Goal: Information Seeking & Learning: Learn about a topic

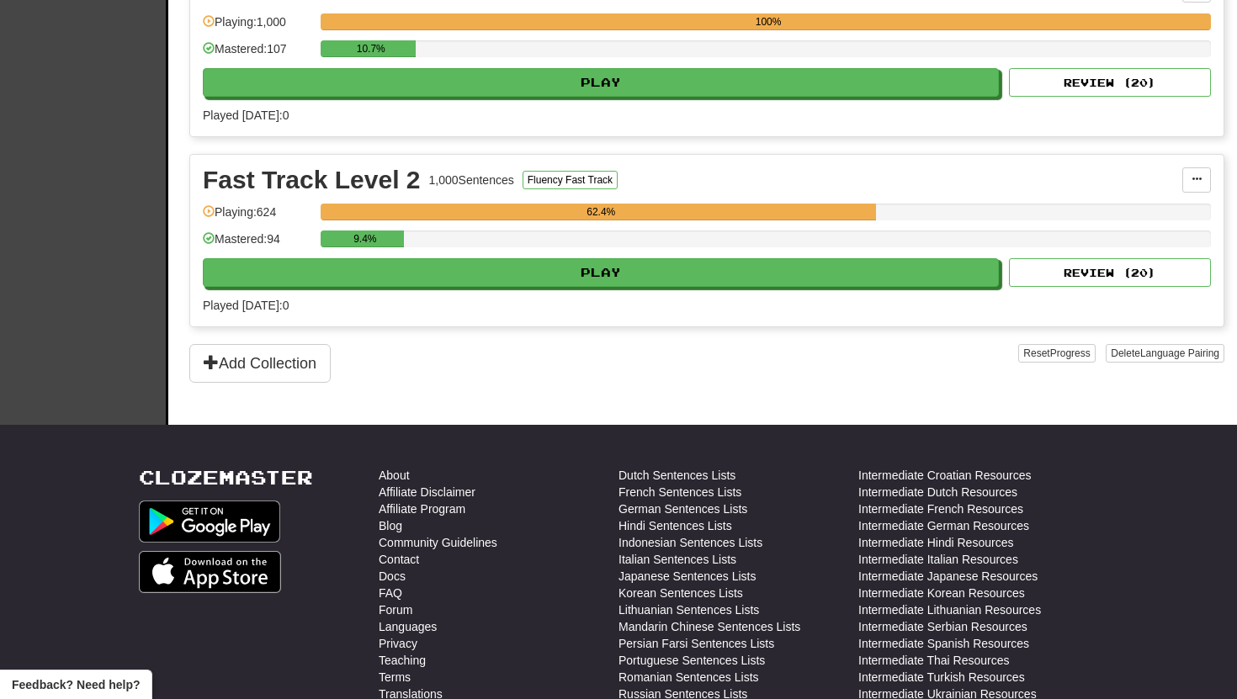
scroll to position [491, 0]
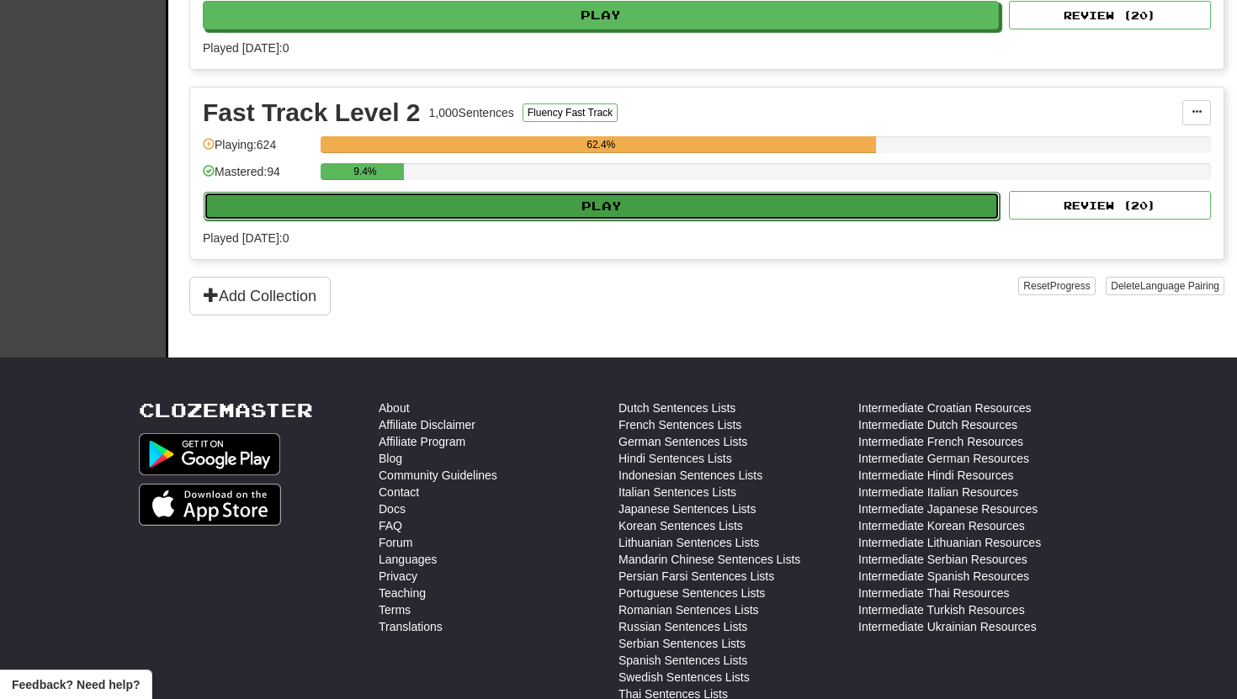
click at [654, 198] on button "Play" at bounding box center [602, 206] width 796 height 29
select select "**"
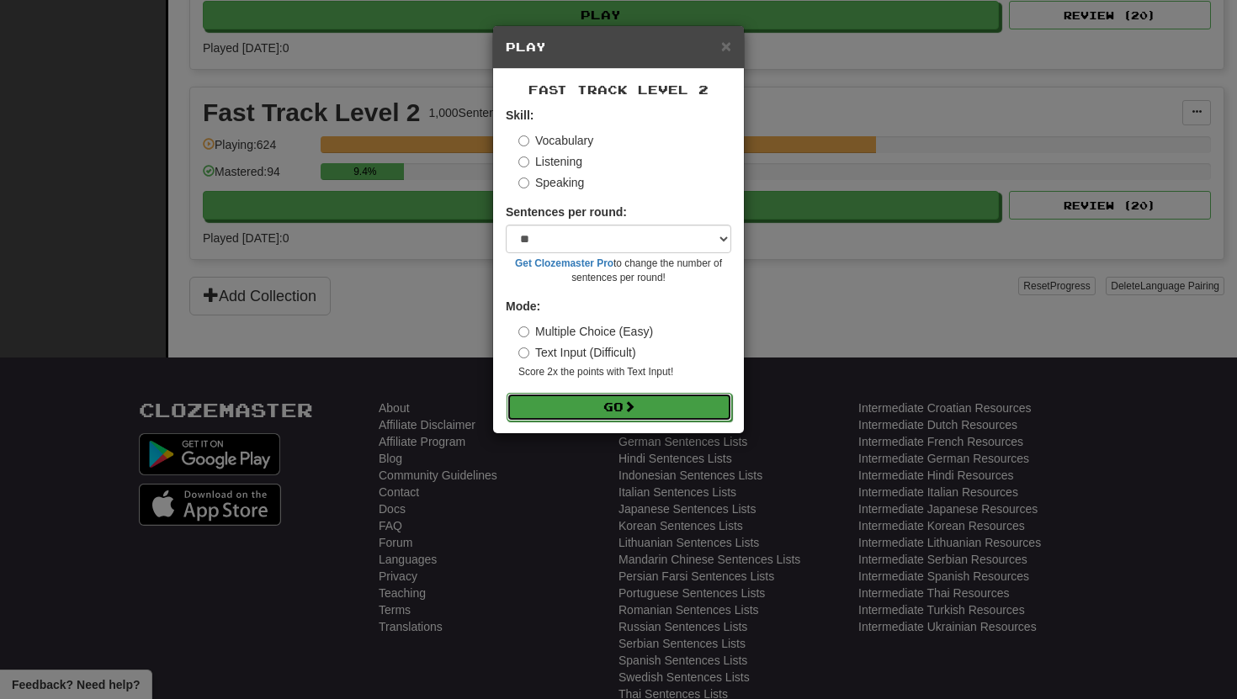
click at [565, 397] on button "Go" at bounding box center [620, 407] width 226 height 29
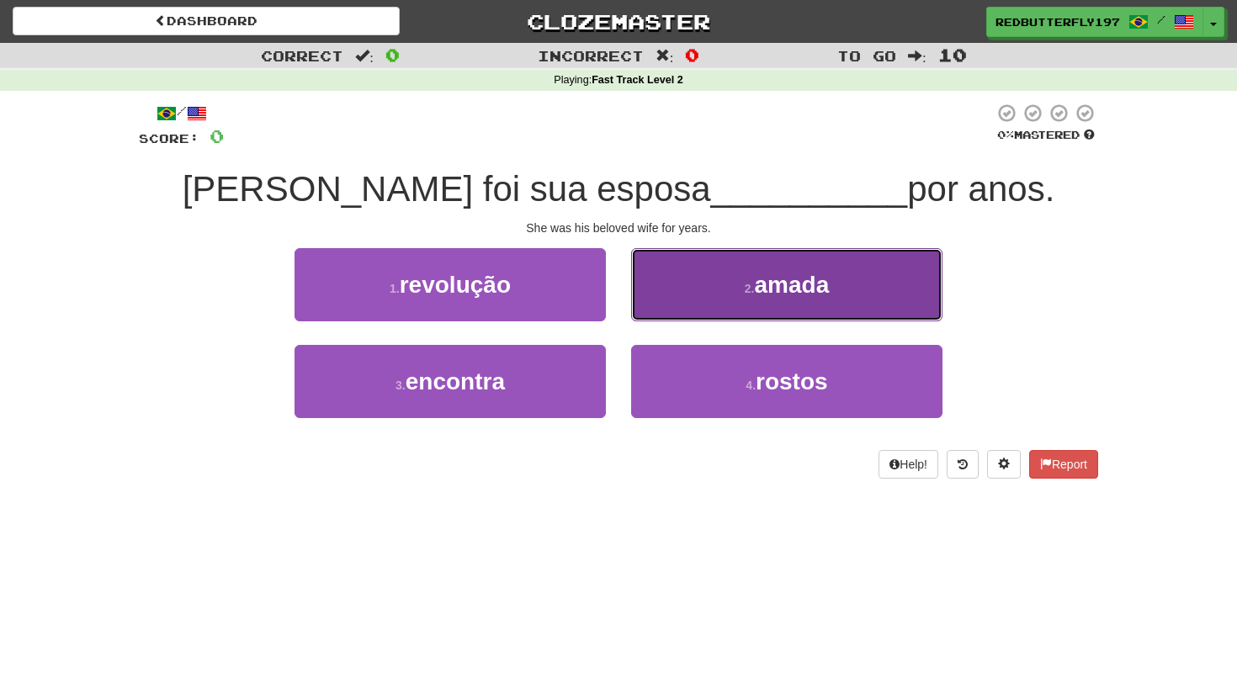
click at [690, 279] on button "2 . amada" at bounding box center [786, 284] width 311 height 73
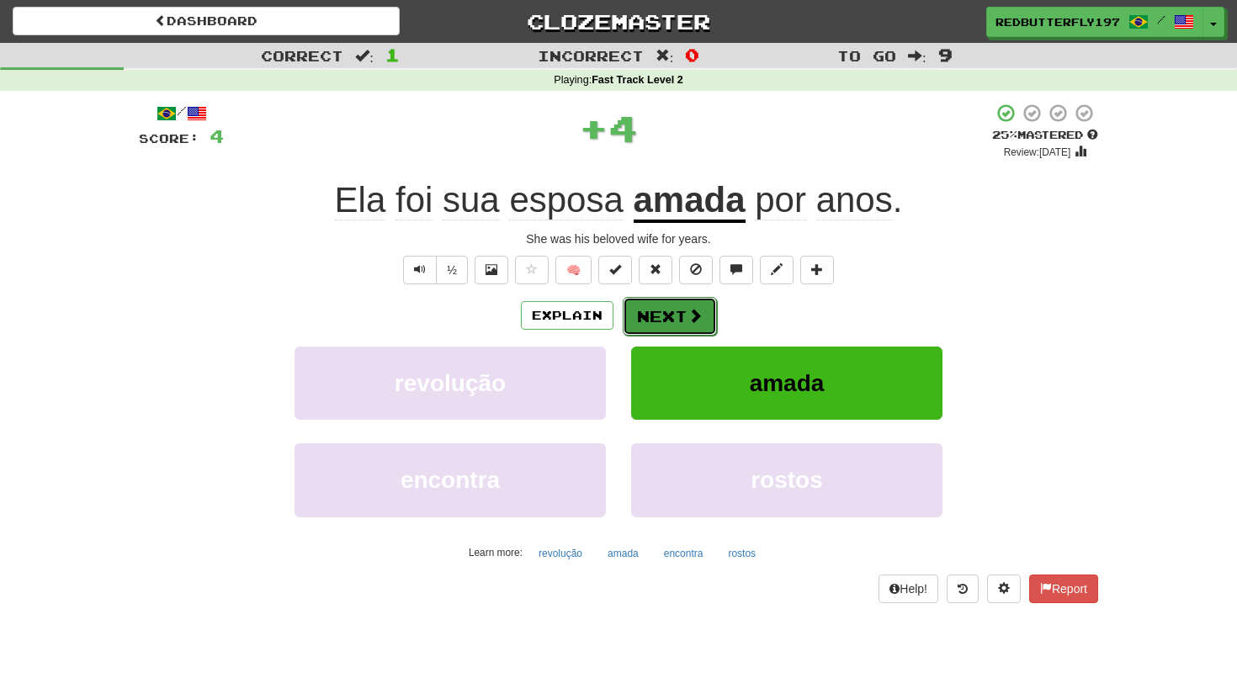
click at [653, 302] on button "Next" at bounding box center [670, 316] width 94 height 39
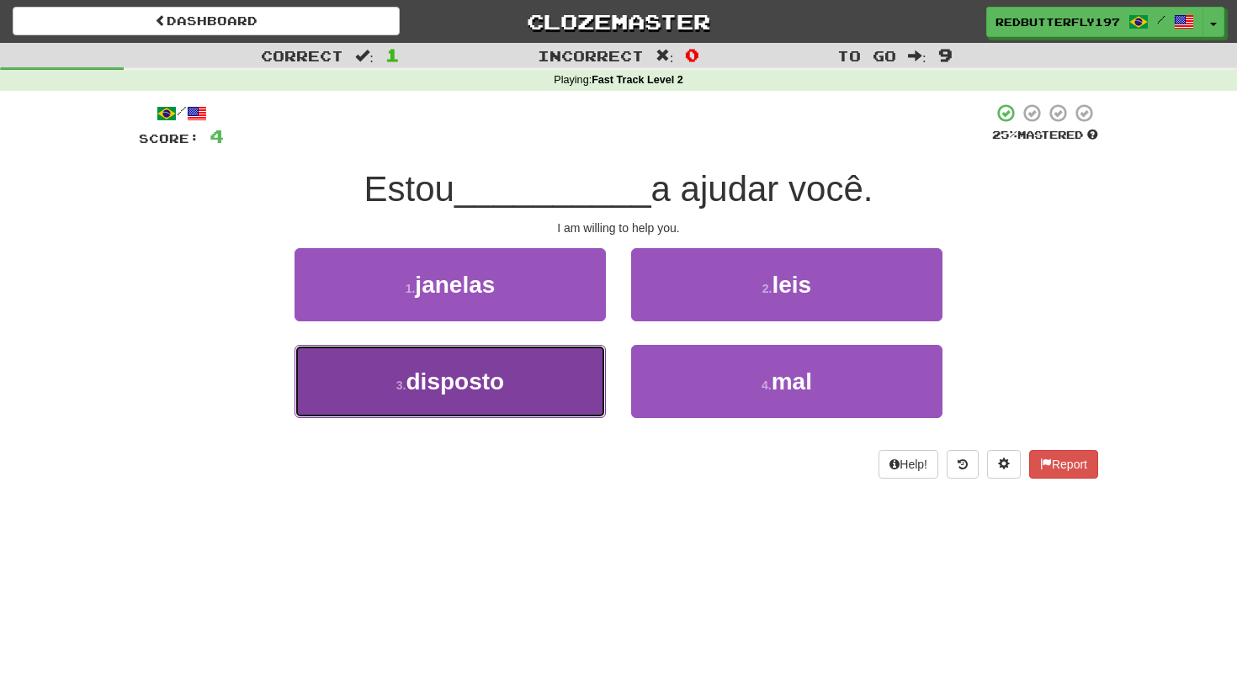
click at [464, 391] on span "disposto" at bounding box center [455, 382] width 98 height 26
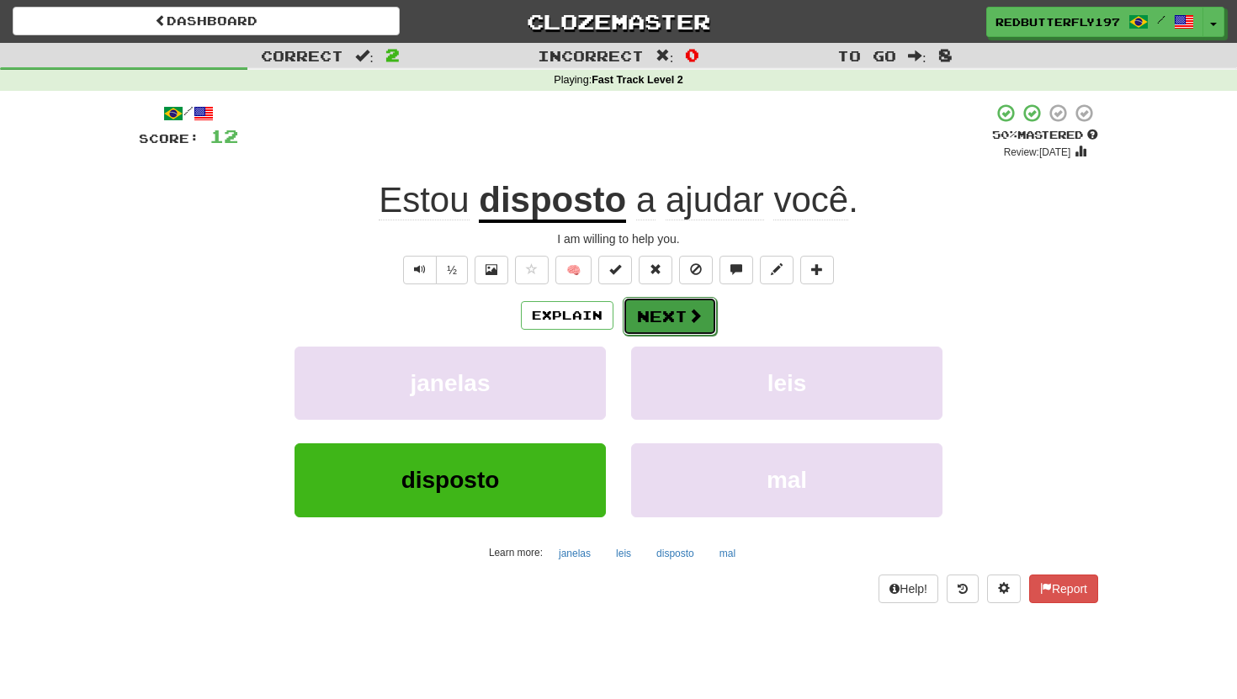
click at [682, 312] on button "Next" at bounding box center [670, 316] width 94 height 39
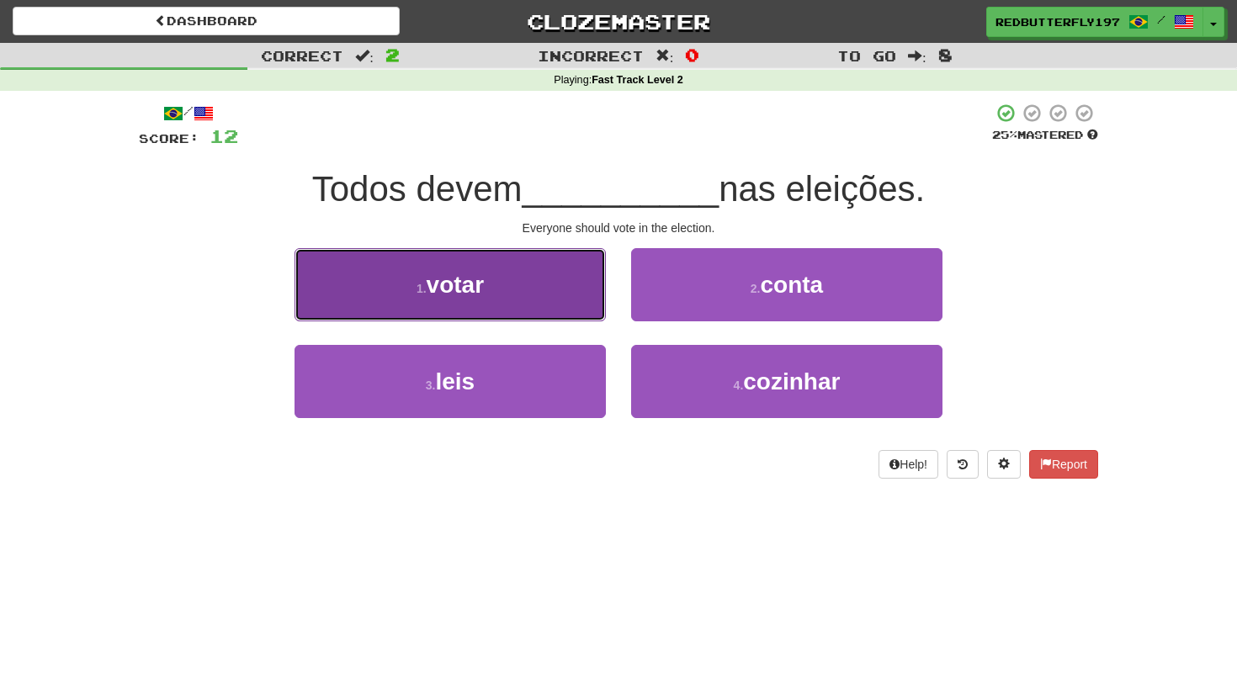
click at [574, 296] on button "1 . votar" at bounding box center [450, 284] width 311 height 73
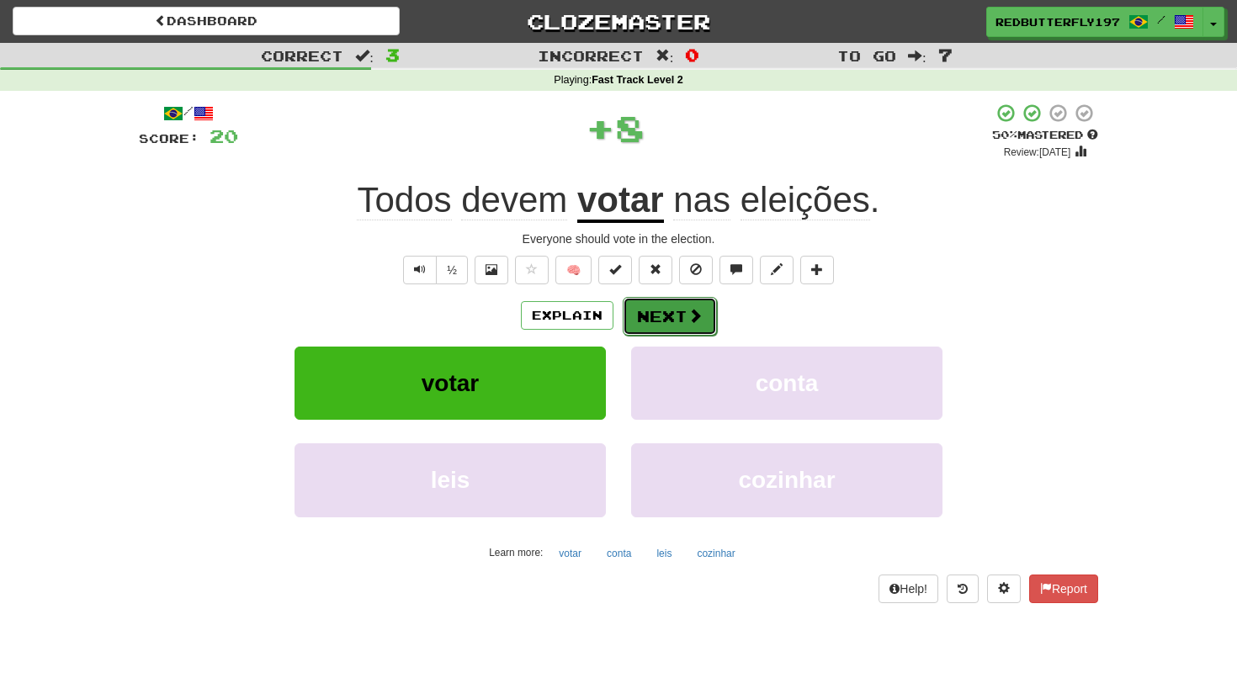
click at [654, 312] on button "Next" at bounding box center [670, 316] width 94 height 39
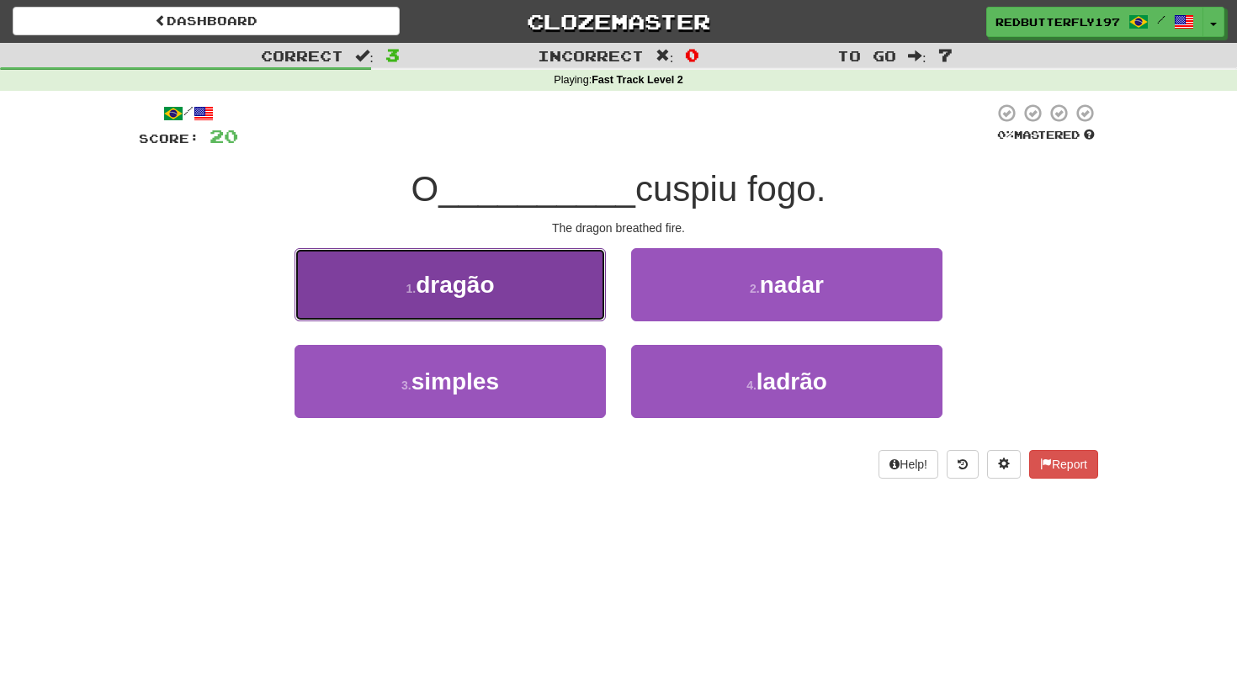
click at [568, 304] on button "1 . dragão" at bounding box center [450, 284] width 311 height 73
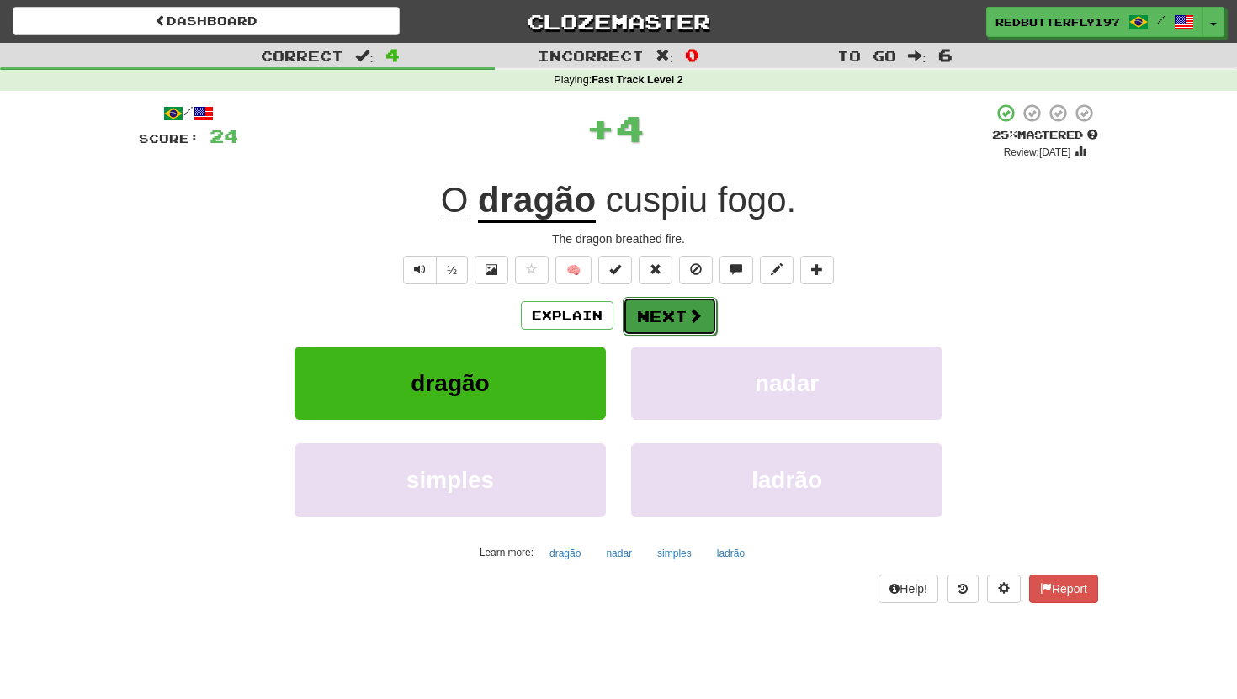
click at [669, 318] on button "Next" at bounding box center [670, 316] width 94 height 39
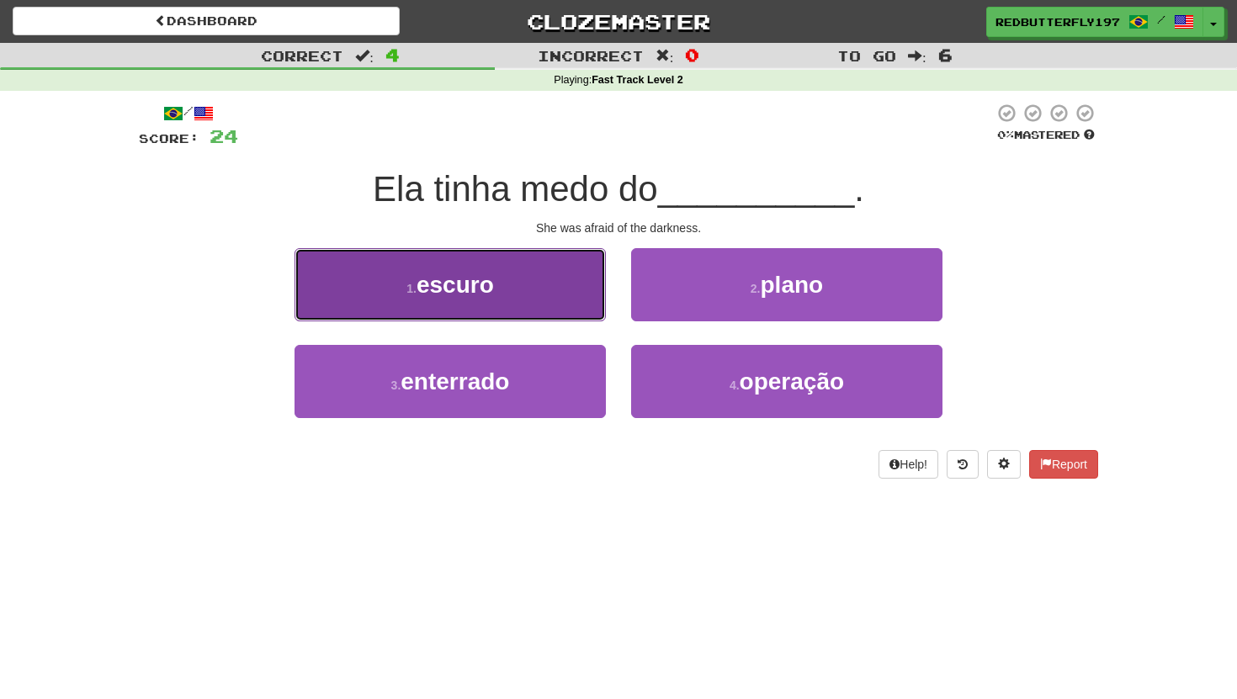
click at [566, 316] on button "1 . escuro" at bounding box center [450, 284] width 311 height 73
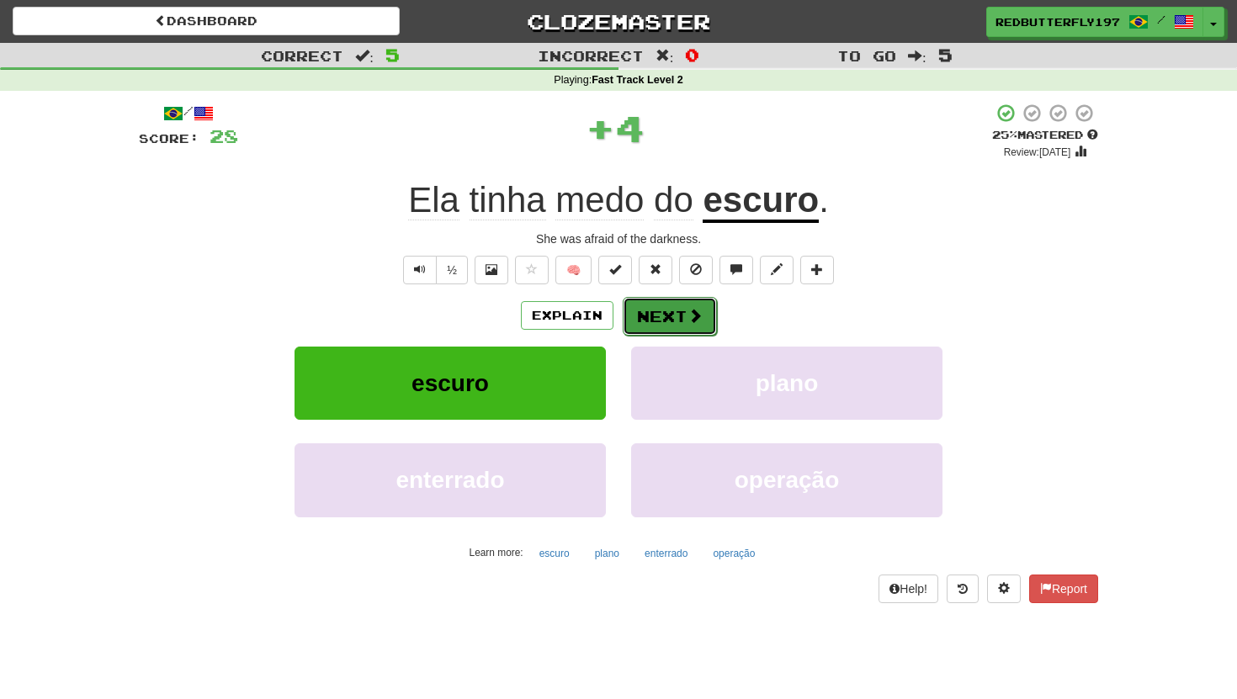
click at [644, 307] on button "Next" at bounding box center [670, 316] width 94 height 39
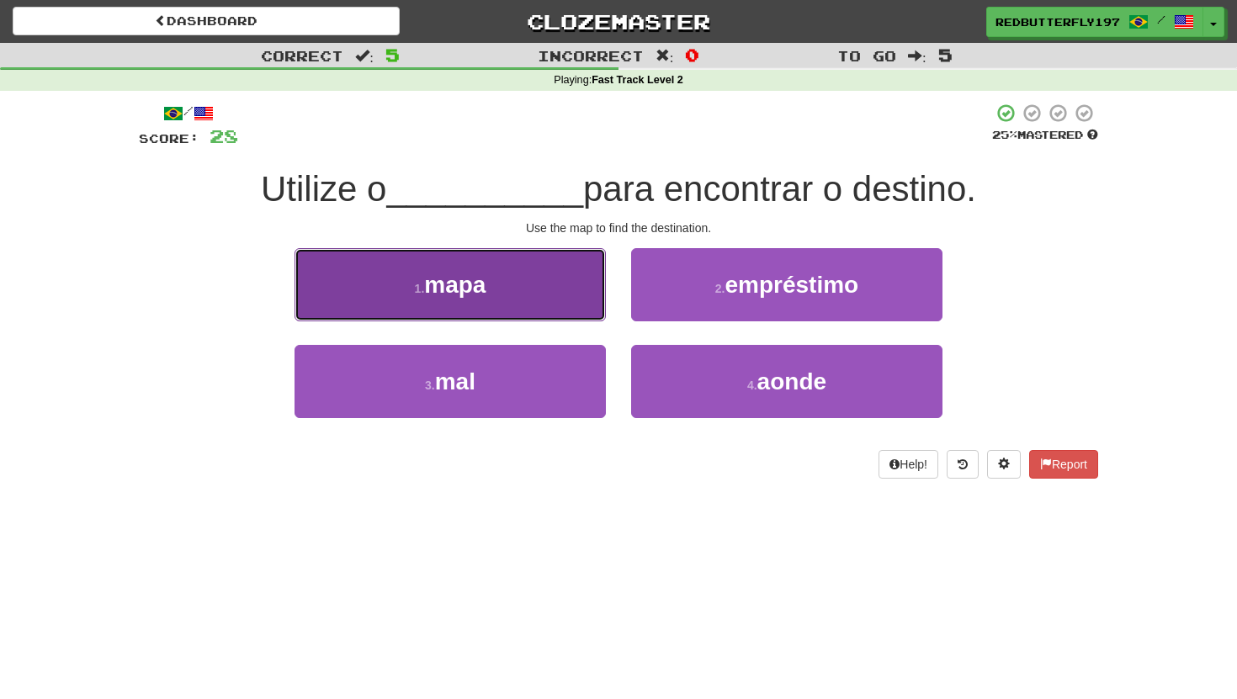
click at [549, 295] on button "1 . mapa" at bounding box center [450, 284] width 311 height 73
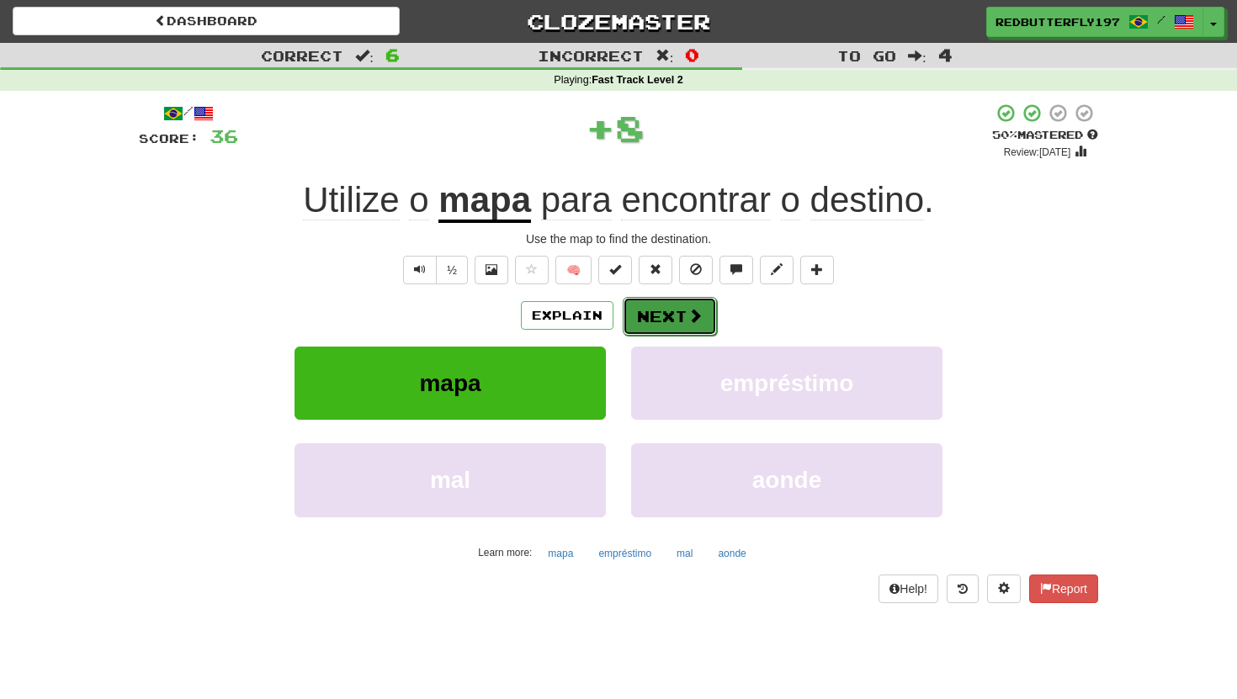
click at [658, 314] on button "Next" at bounding box center [670, 316] width 94 height 39
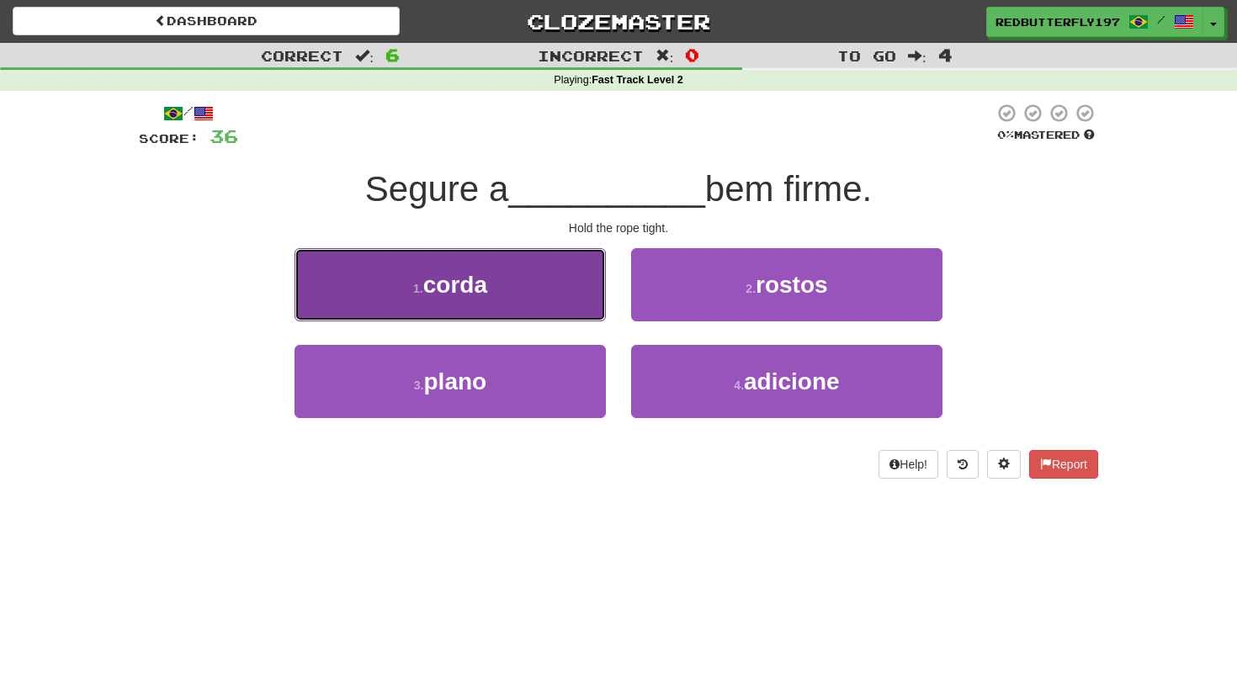
click at [577, 283] on button "1 . corda" at bounding box center [450, 284] width 311 height 73
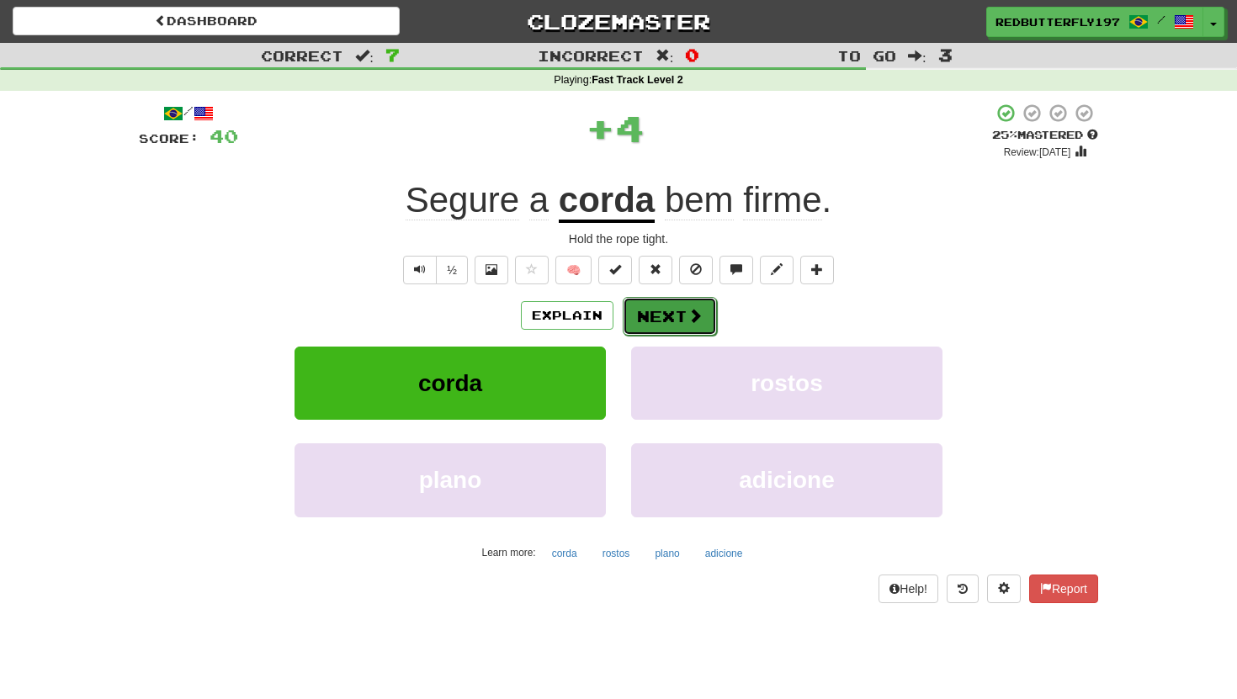
click at [656, 314] on button "Next" at bounding box center [670, 316] width 94 height 39
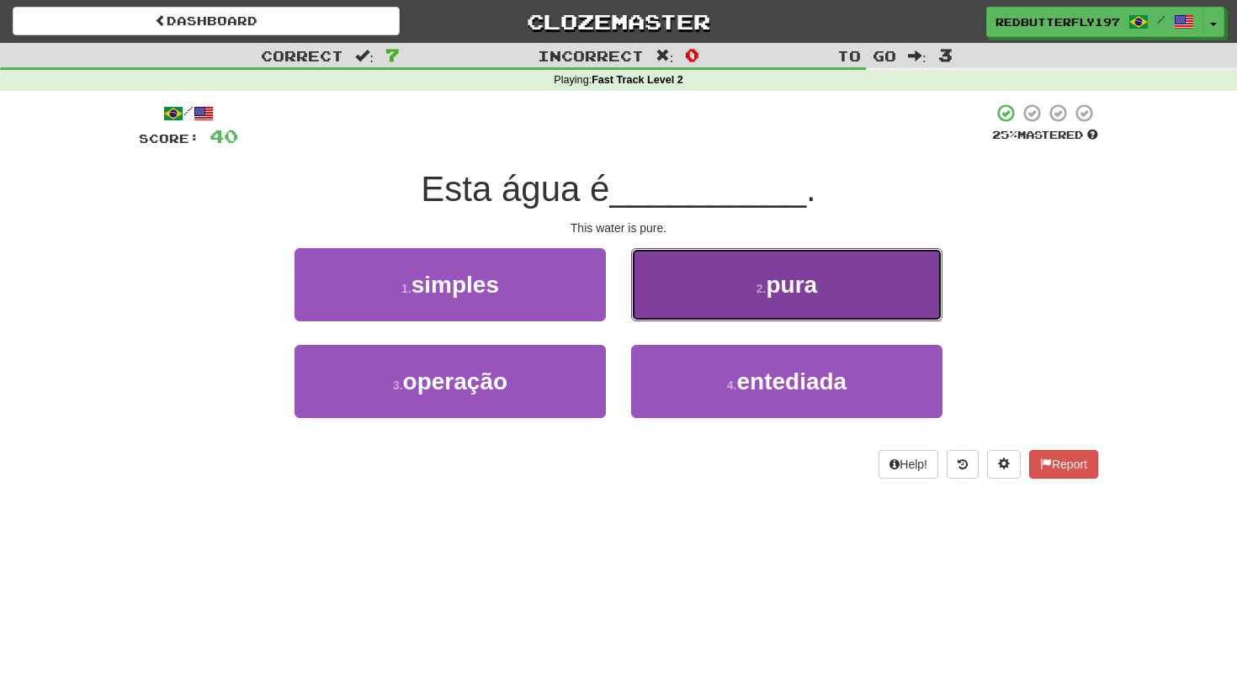
click at [688, 305] on button "2 . pura" at bounding box center [786, 284] width 311 height 73
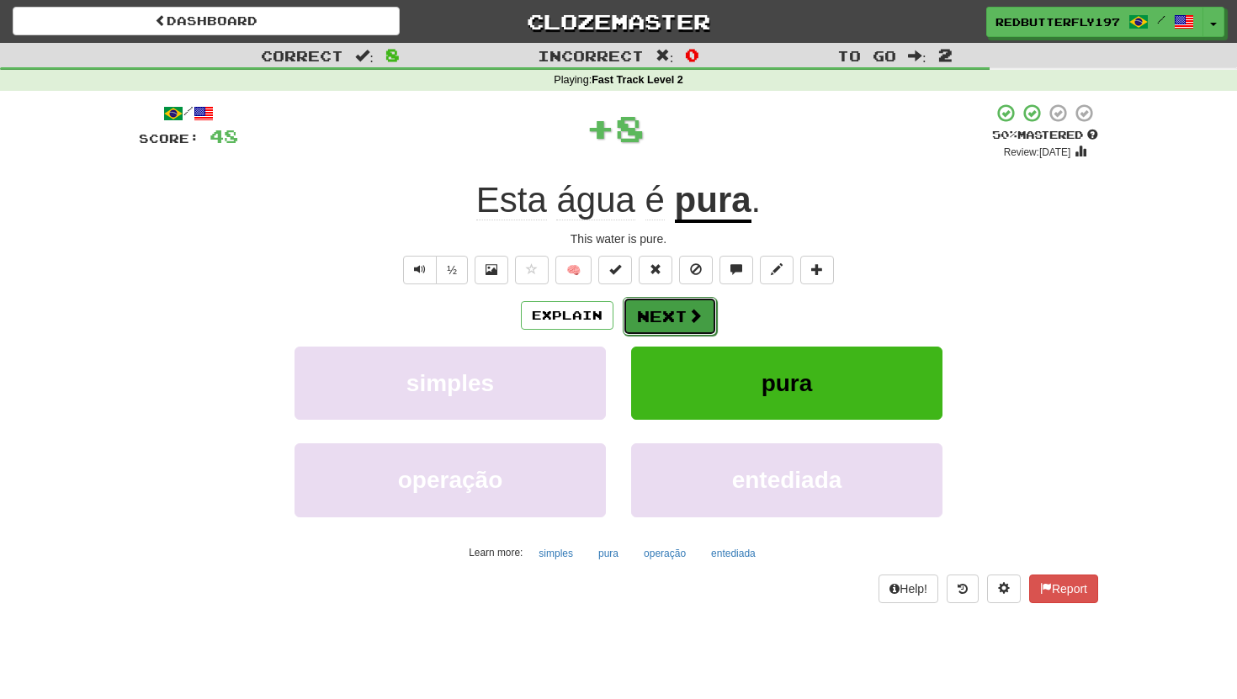
click at [687, 313] on span at bounding box center [694, 315] width 15 height 15
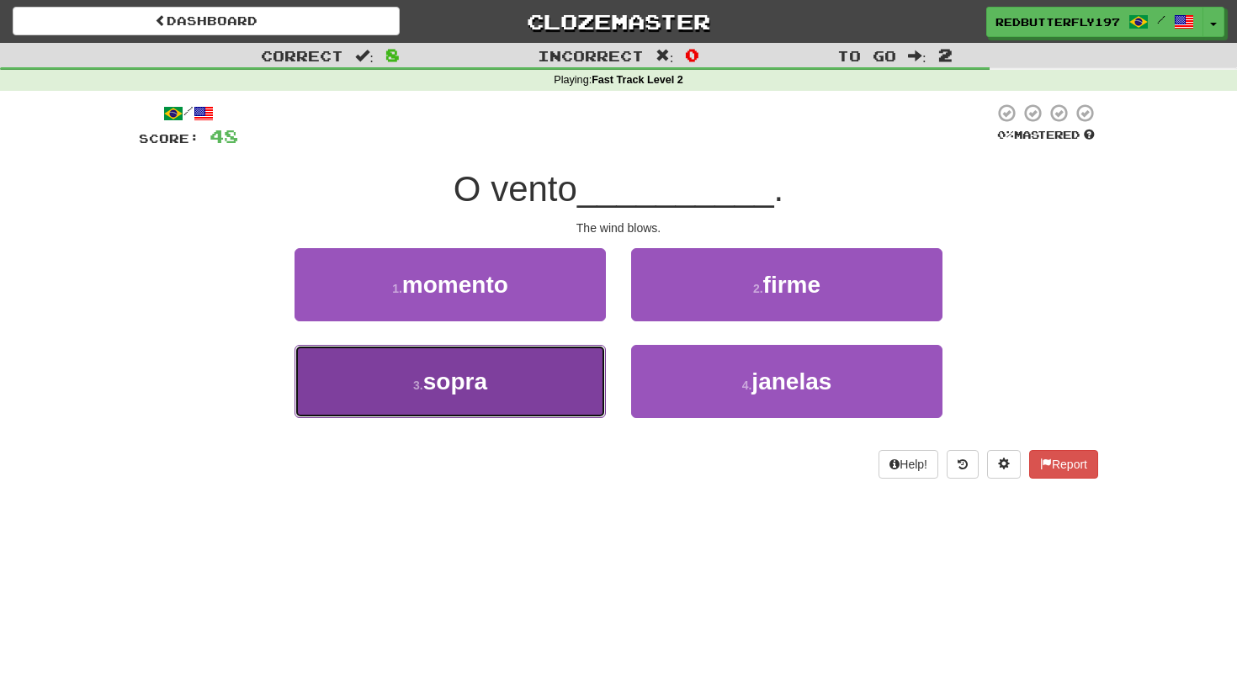
click at [541, 355] on button "3 . sopra" at bounding box center [450, 381] width 311 height 73
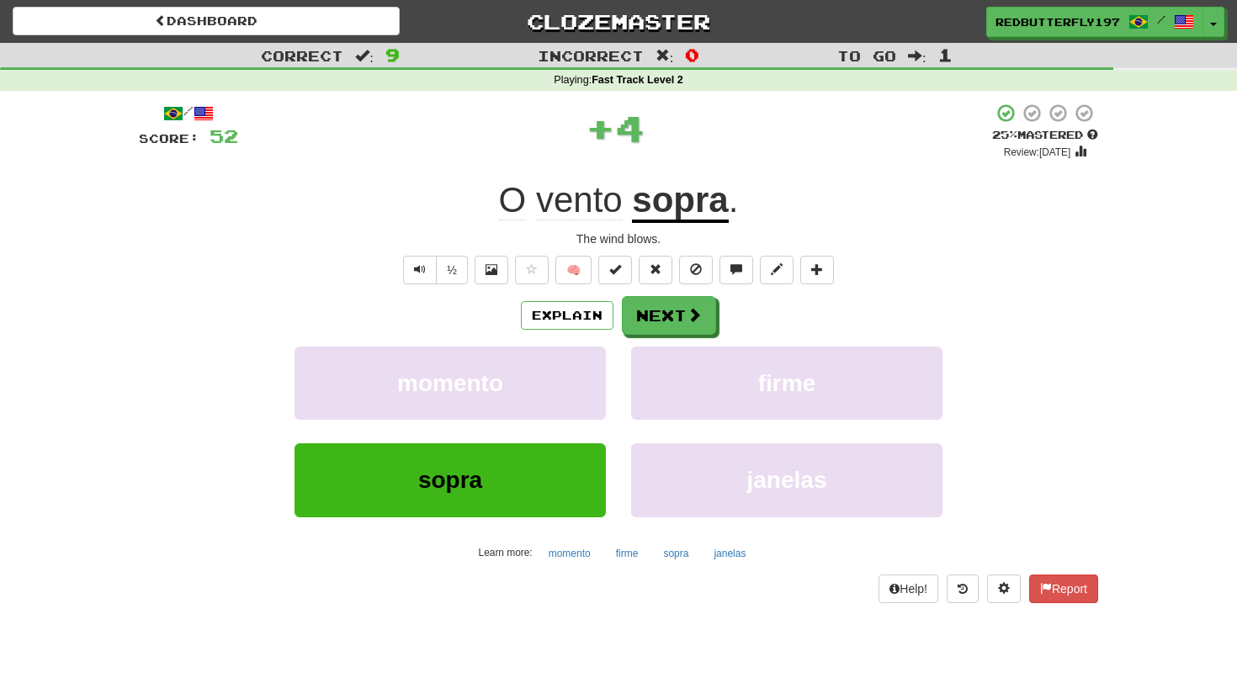
click at [655, 286] on div "/ Score: 52 + 4 25 % Mastered Review: 2025-08-19 O vento sopra . The wind blows…" at bounding box center [618, 353] width 959 height 500
click at [656, 312] on button "Next" at bounding box center [670, 316] width 94 height 39
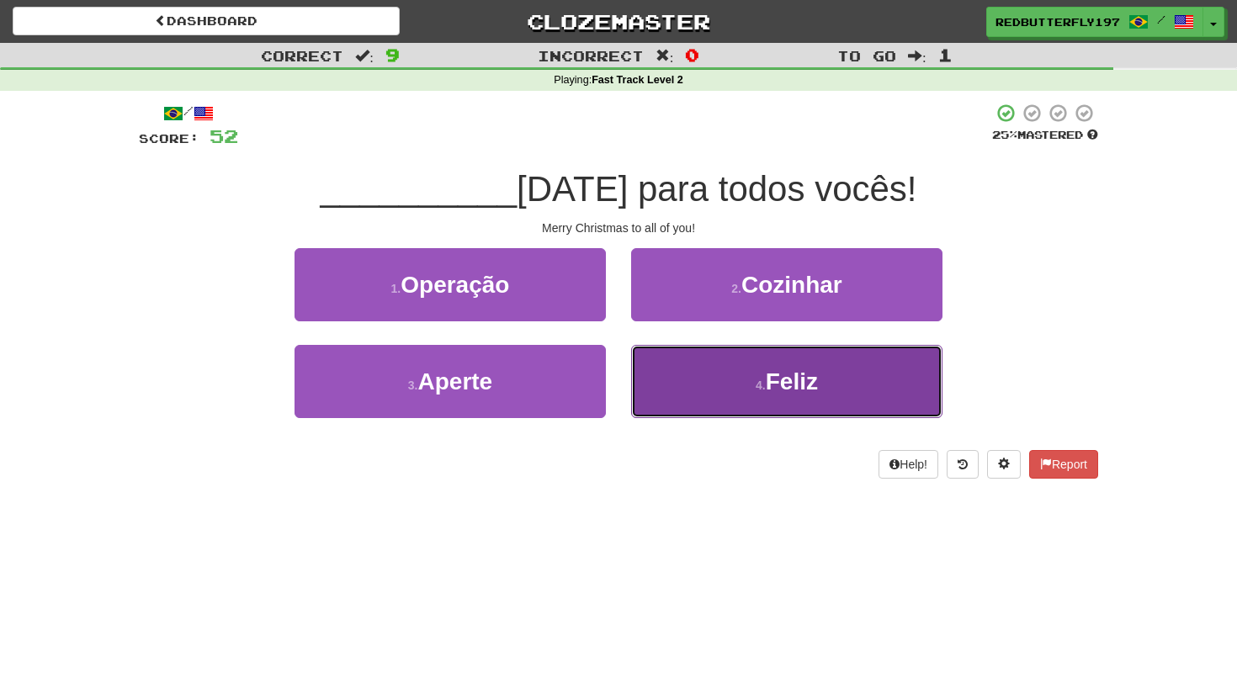
click at [701, 399] on button "4 . Feliz" at bounding box center [786, 381] width 311 height 73
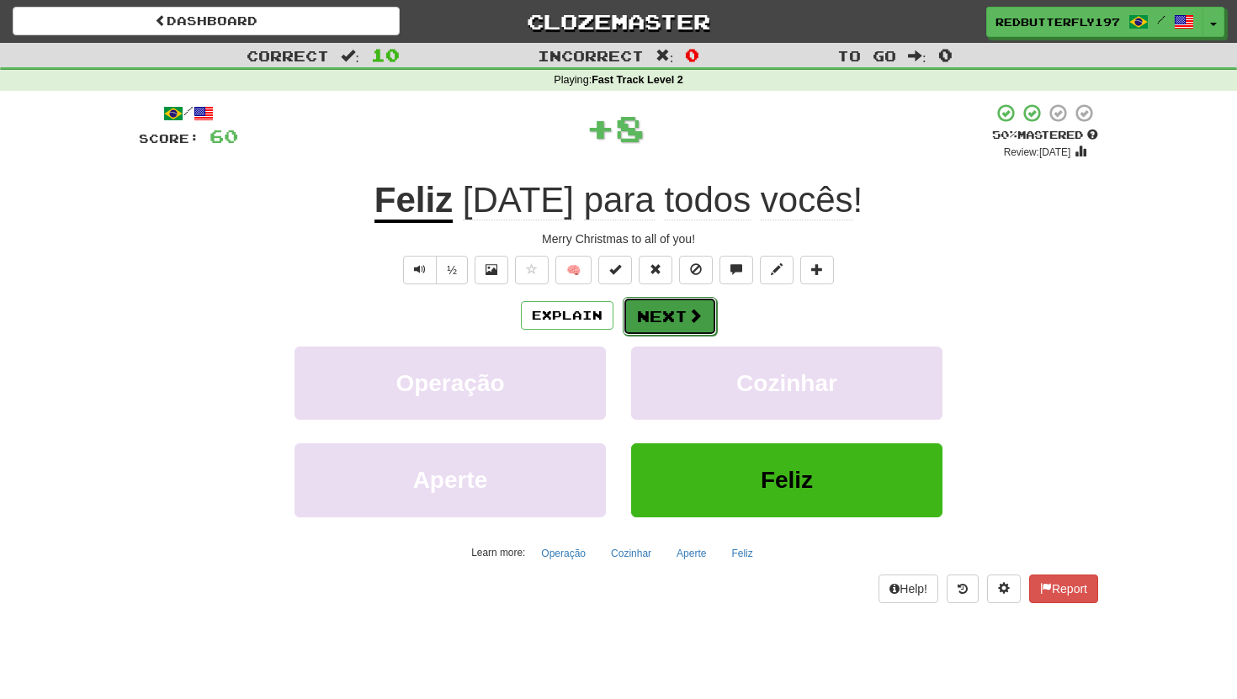
click at [649, 326] on button "Next" at bounding box center [670, 316] width 94 height 39
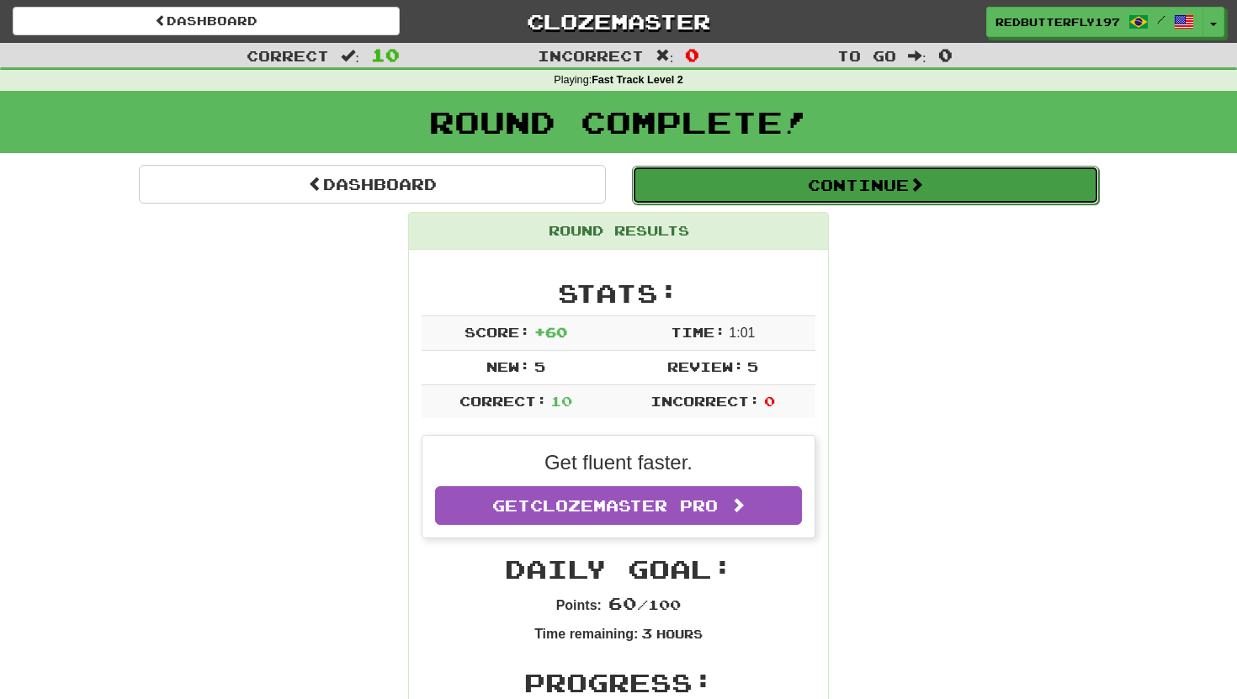
click at [698, 192] on button "Continue" at bounding box center [865, 185] width 467 height 39
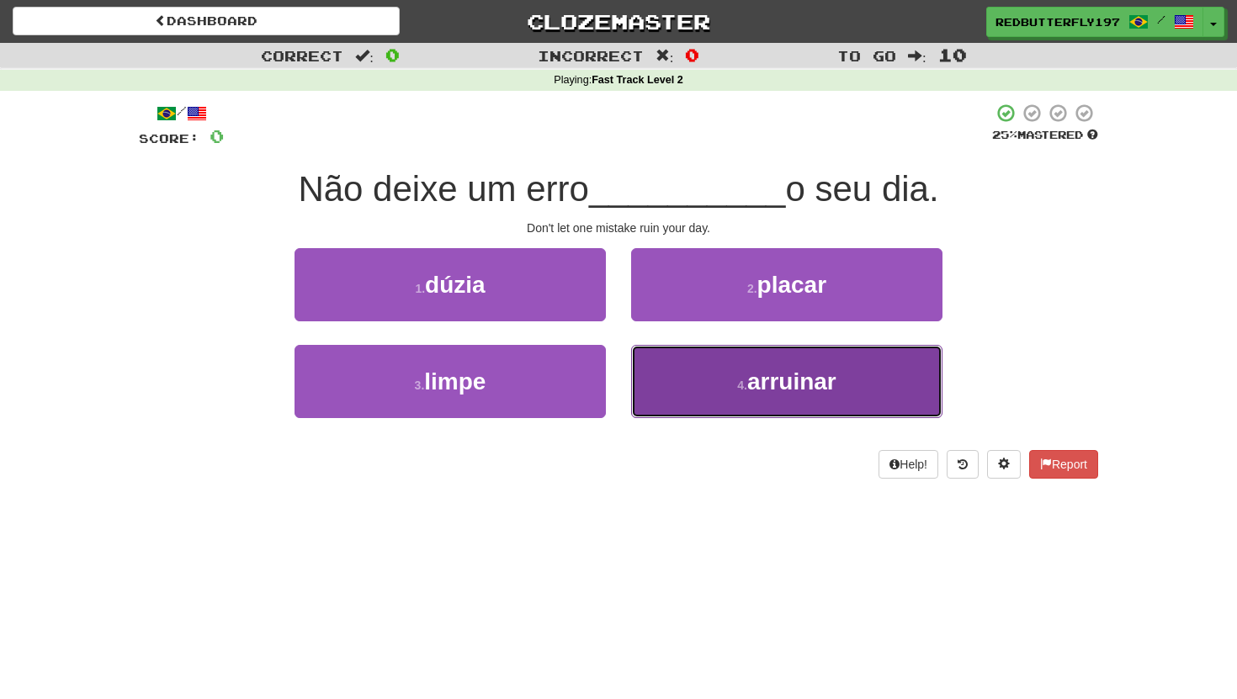
click at [715, 375] on button "4 . arruinar" at bounding box center [786, 381] width 311 height 73
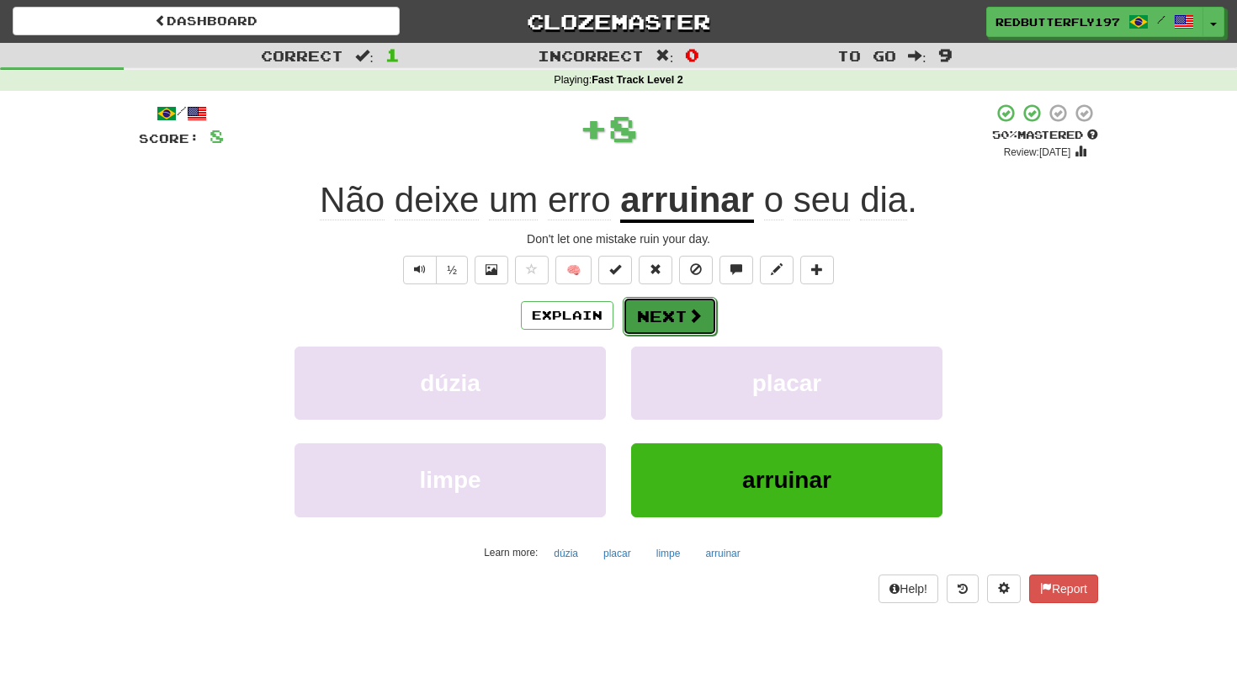
click at [656, 308] on button "Next" at bounding box center [670, 316] width 94 height 39
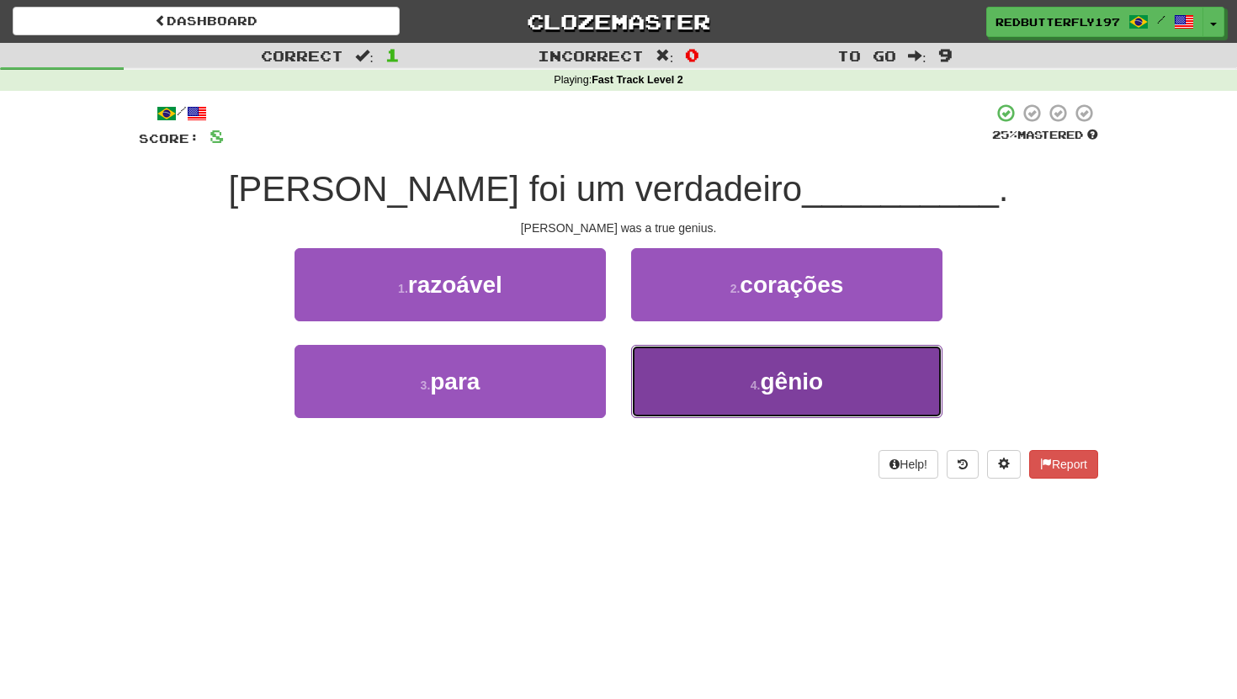
click at [799, 371] on span "gênio" at bounding box center [792, 382] width 63 height 26
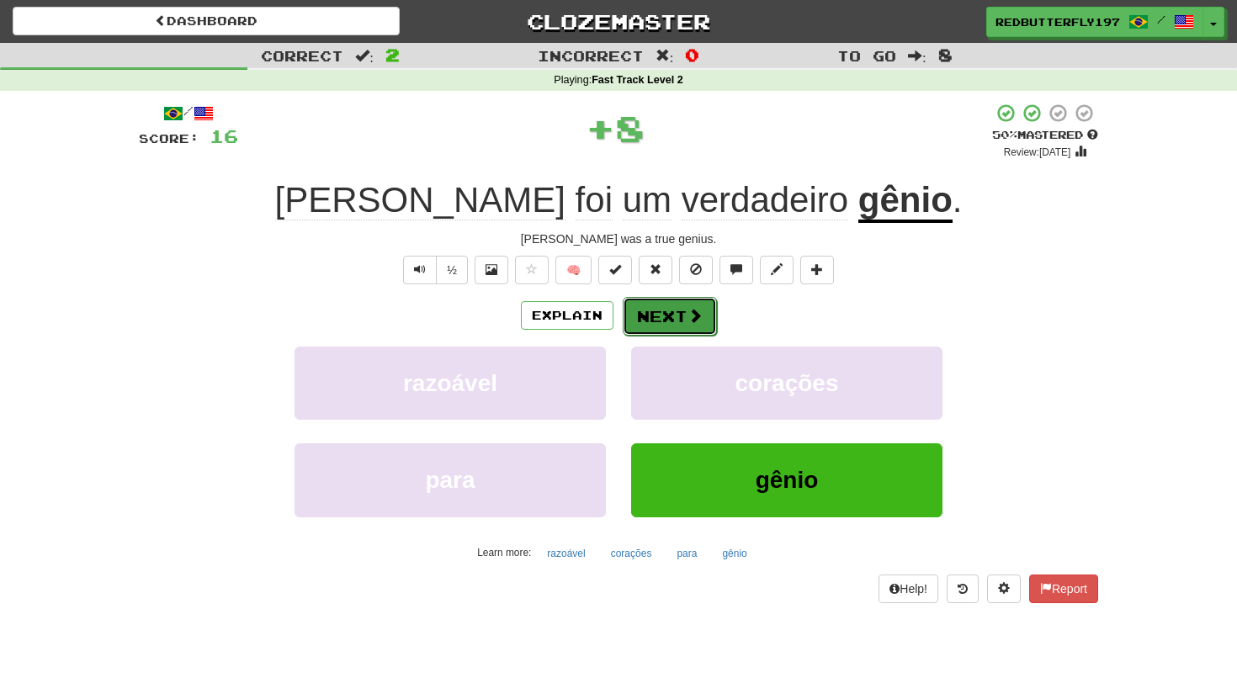
click at [687, 299] on button "Next" at bounding box center [670, 316] width 94 height 39
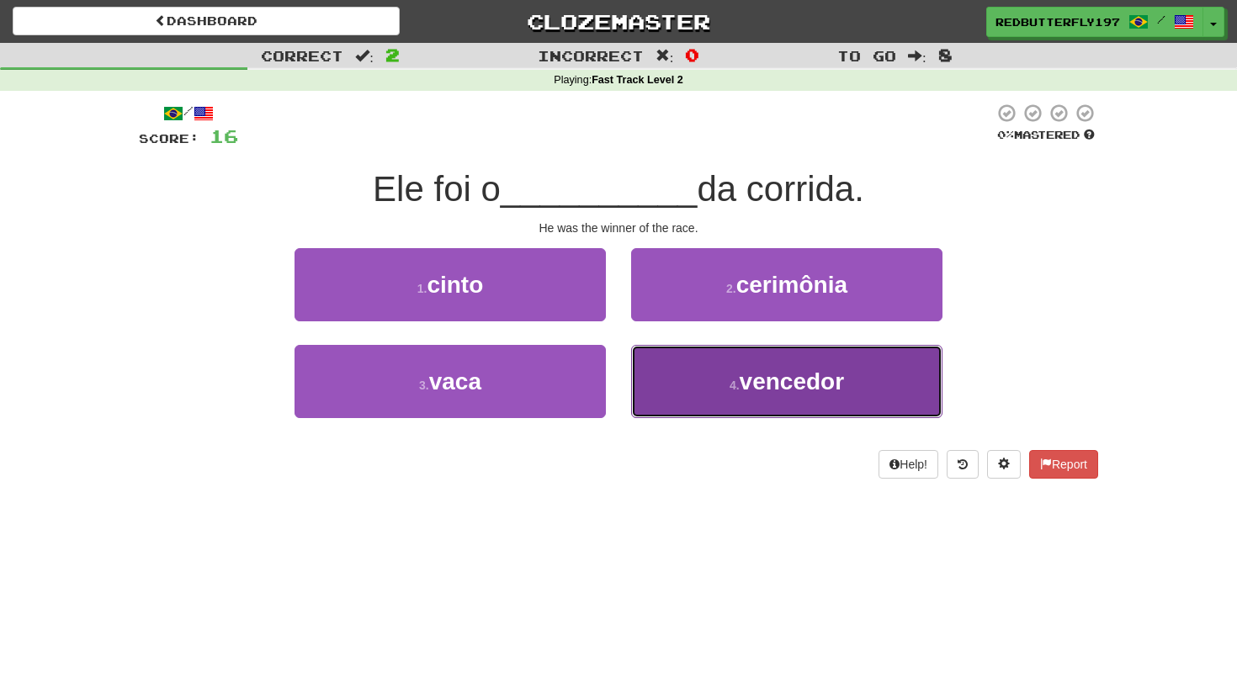
click at [708, 377] on button "4 . vencedor" at bounding box center [786, 381] width 311 height 73
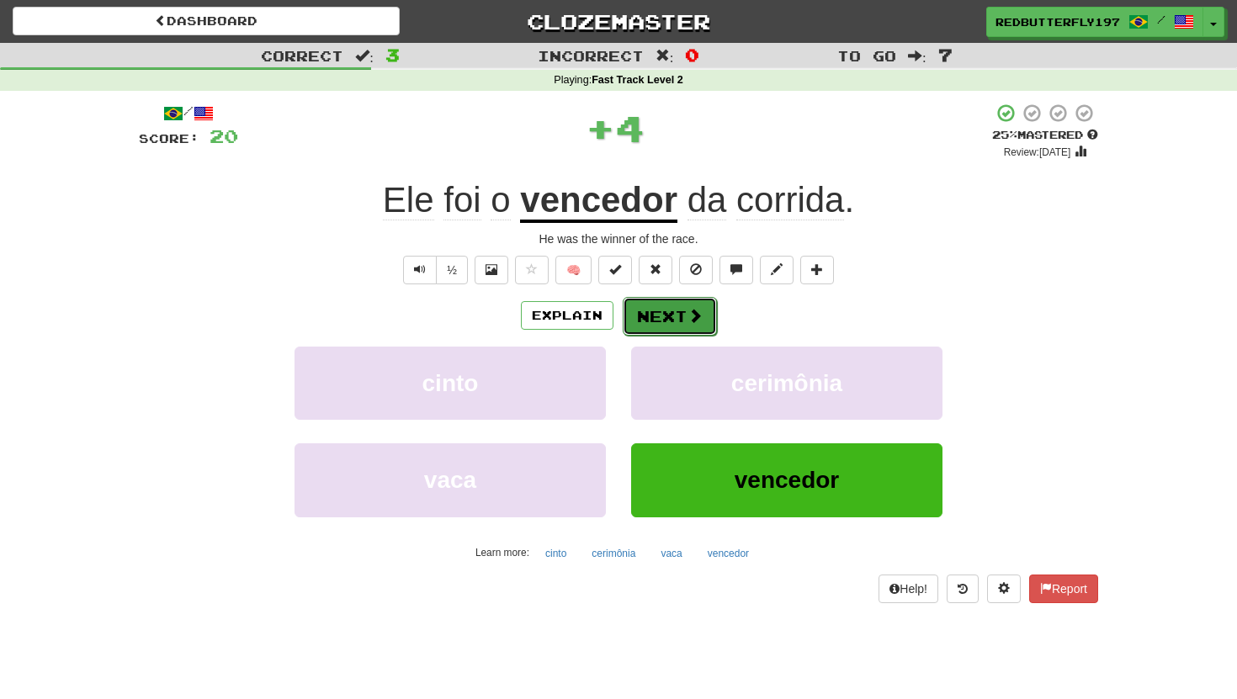
click at [648, 313] on button "Next" at bounding box center [670, 316] width 94 height 39
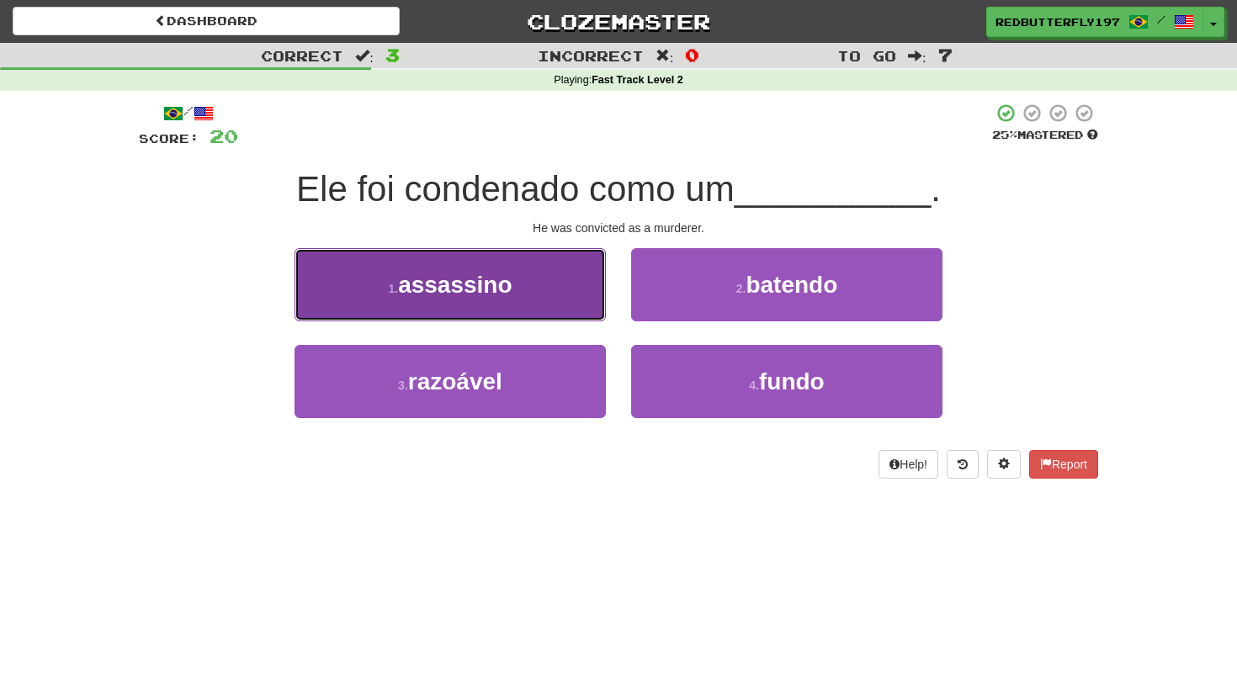
click at [538, 289] on button "1 . assassino" at bounding box center [450, 284] width 311 height 73
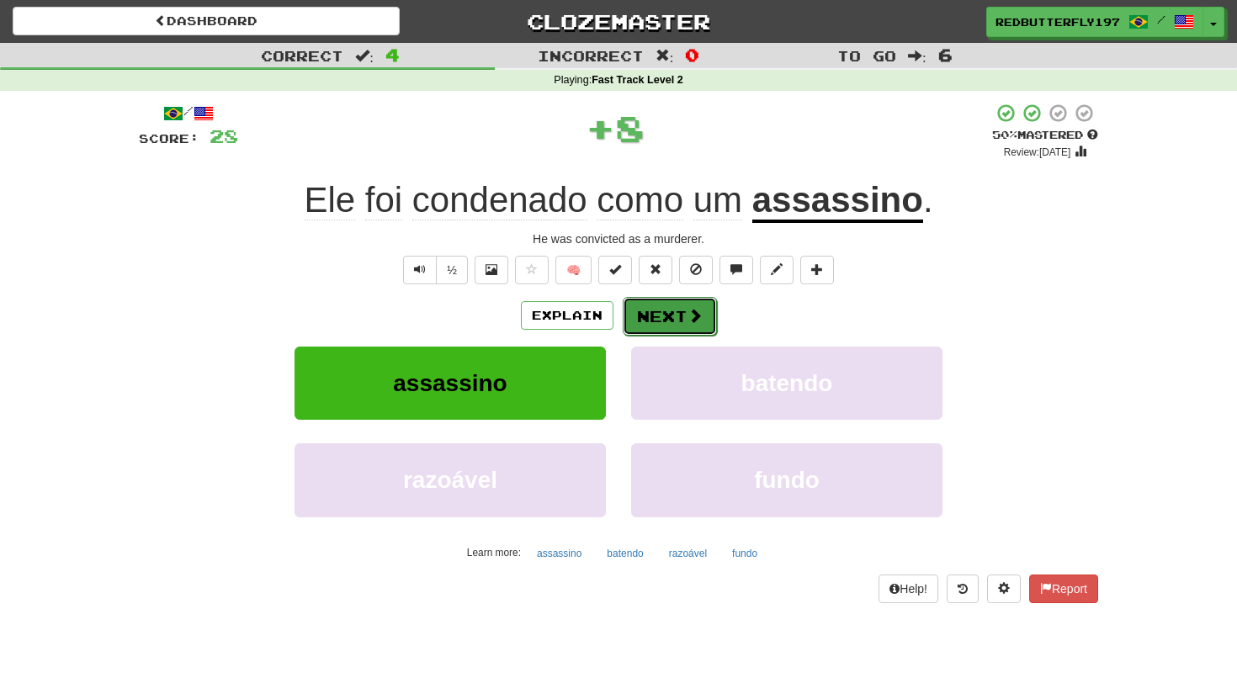
click at [662, 319] on button "Next" at bounding box center [670, 316] width 94 height 39
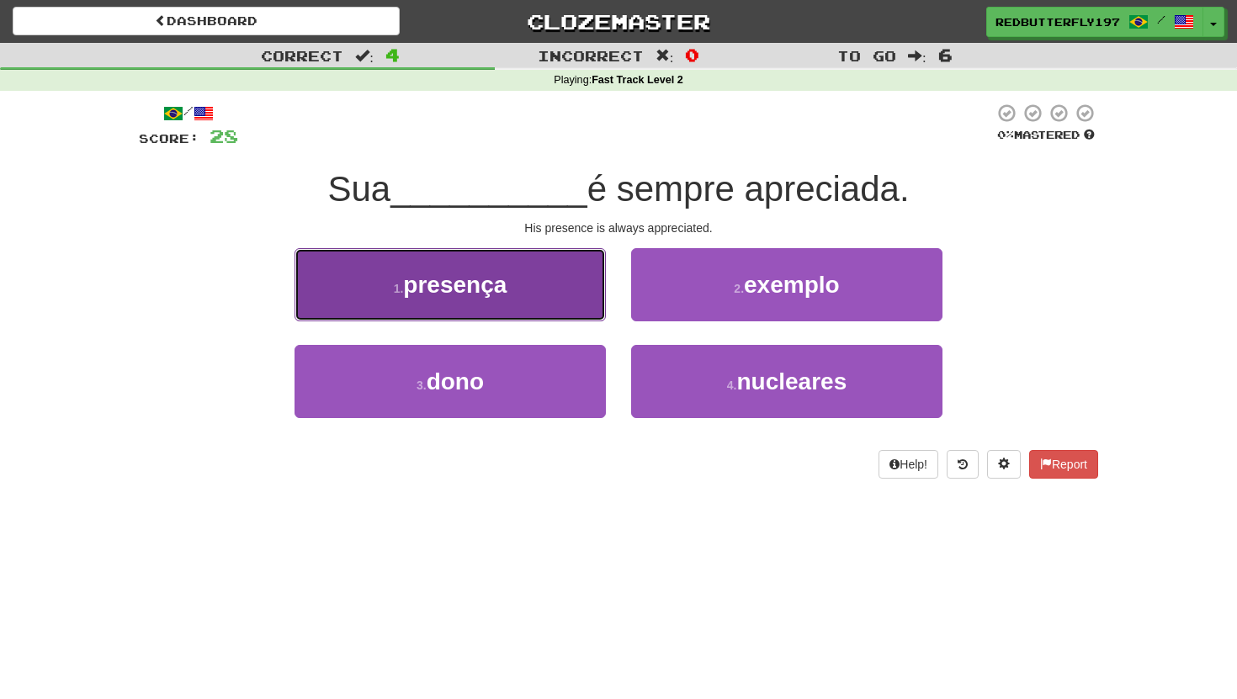
click at [596, 288] on button "1 . presença" at bounding box center [450, 284] width 311 height 73
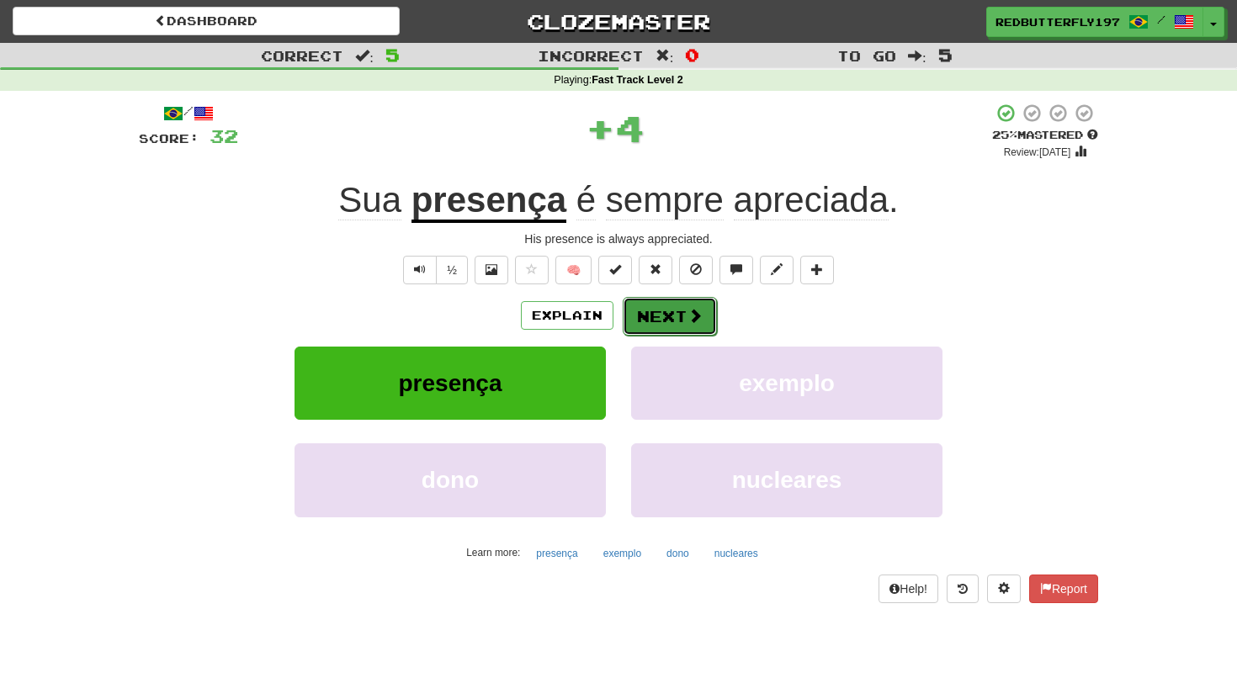
click at [668, 314] on button "Next" at bounding box center [670, 316] width 94 height 39
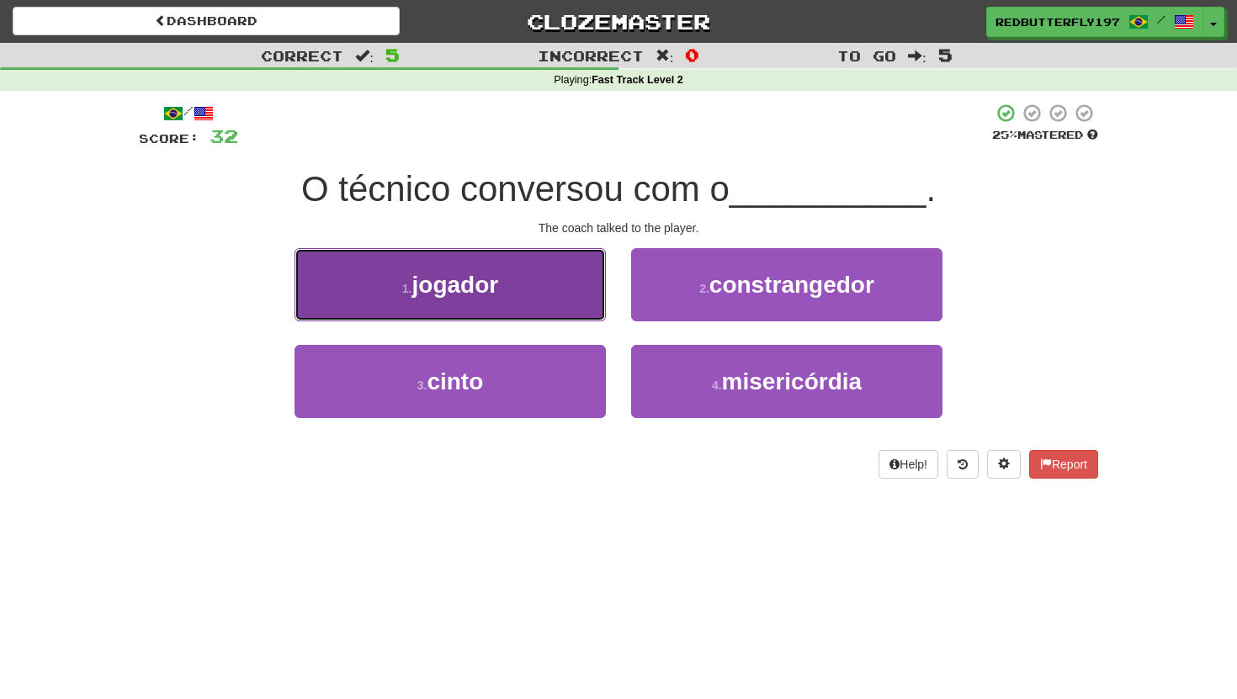
click at [512, 273] on button "1 . jogador" at bounding box center [450, 284] width 311 height 73
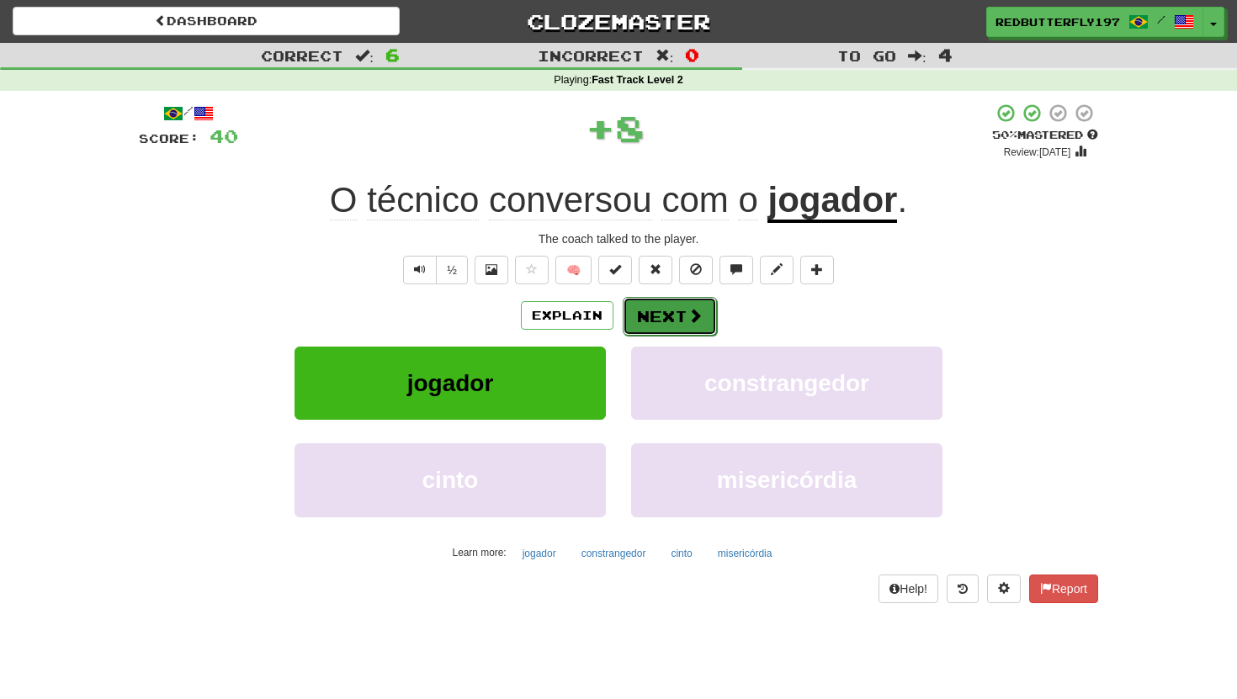
click at [634, 316] on button "Next" at bounding box center [670, 316] width 94 height 39
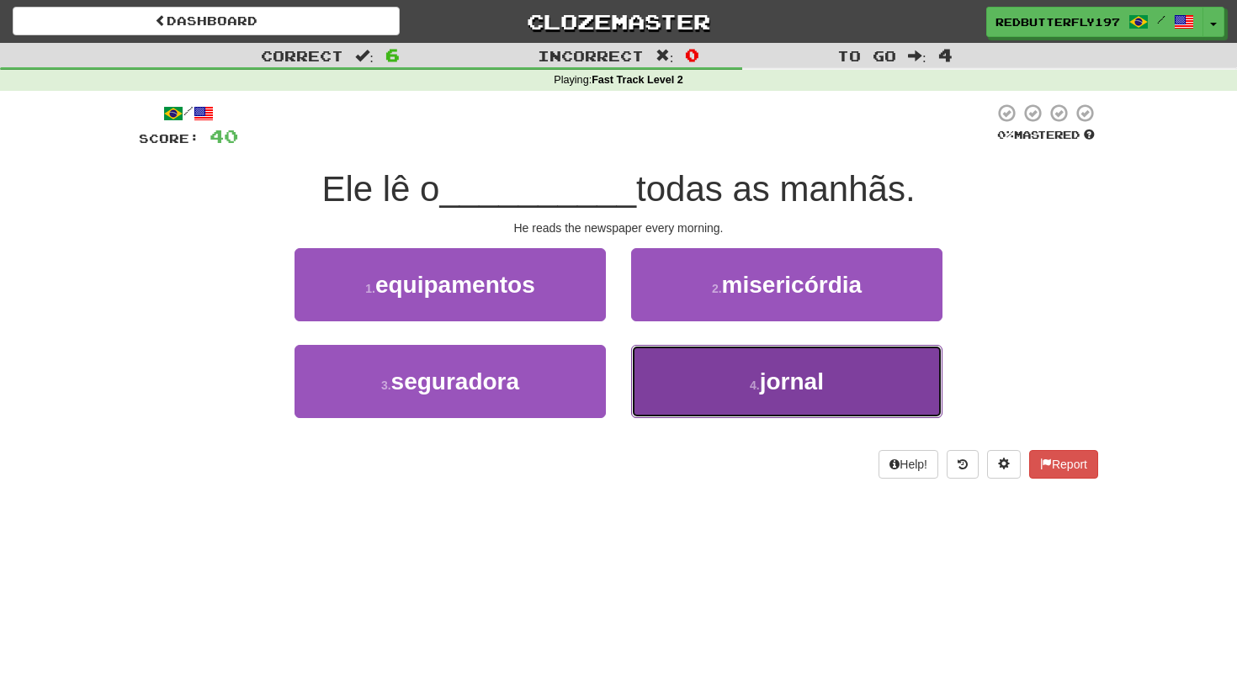
click at [662, 383] on button "4 . jornal" at bounding box center [786, 381] width 311 height 73
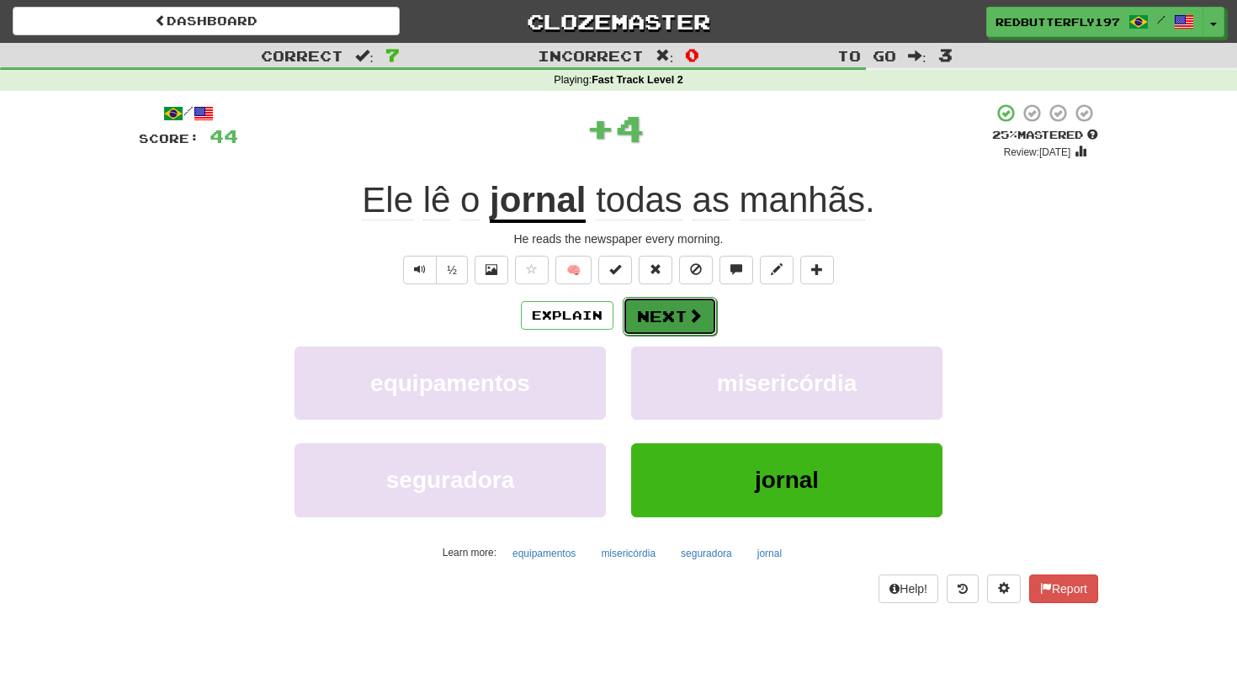
click at [627, 311] on button "Next" at bounding box center [670, 316] width 94 height 39
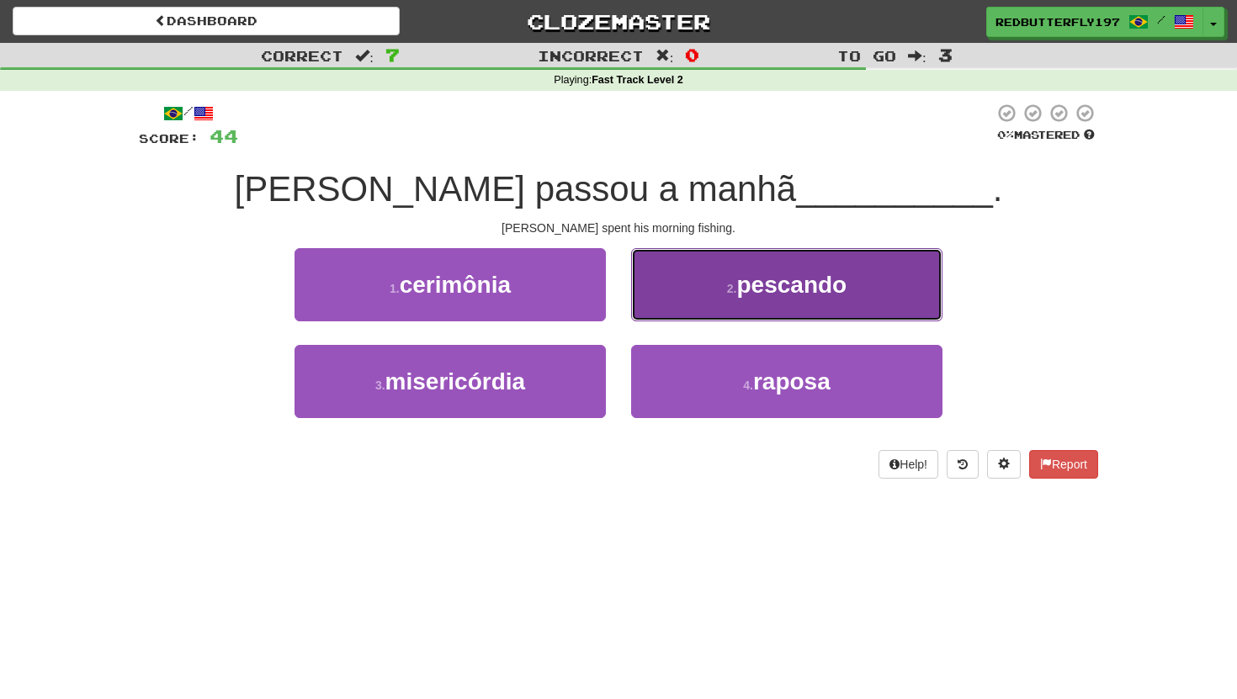
click at [689, 279] on button "2 . pescando" at bounding box center [786, 284] width 311 height 73
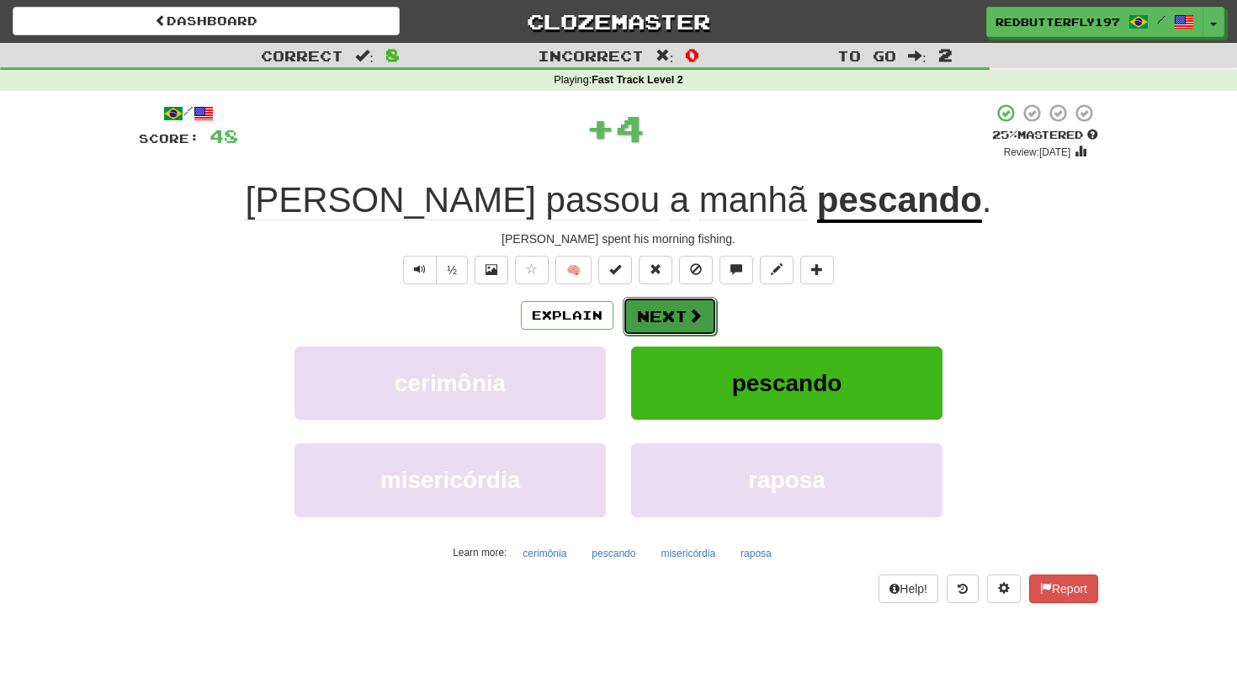
click at [685, 297] on button "Next" at bounding box center [670, 316] width 94 height 39
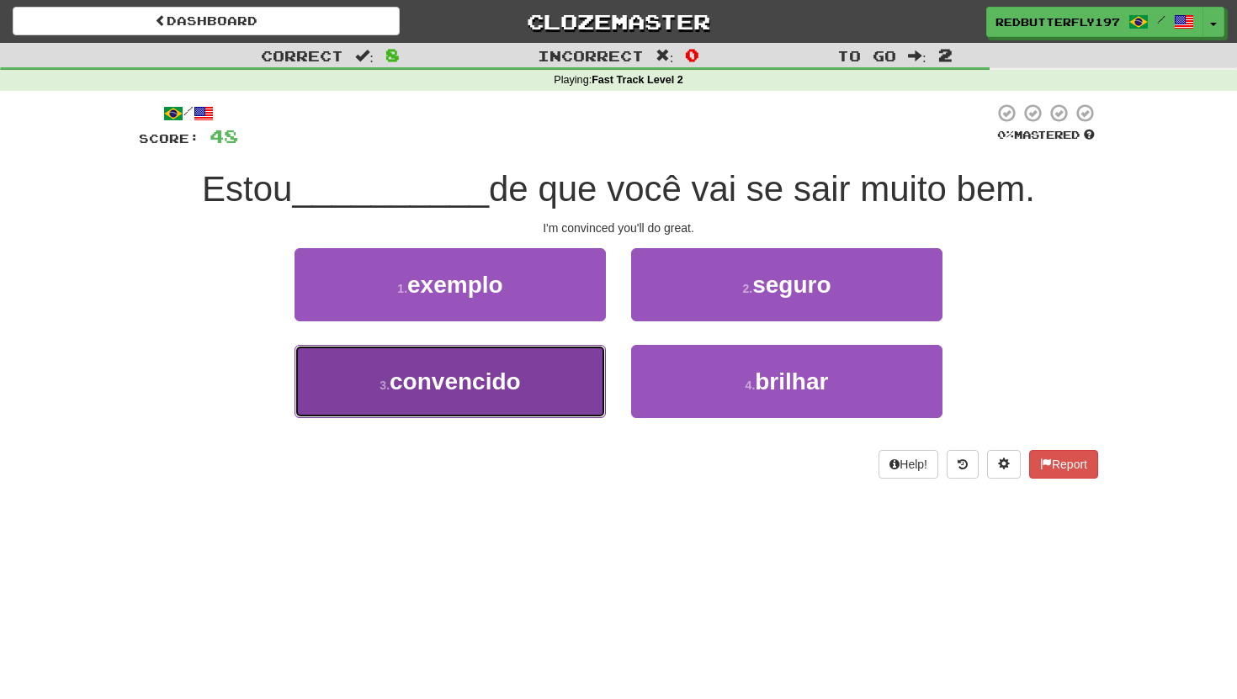
click at [511, 381] on span "convencido" at bounding box center [455, 382] width 131 height 26
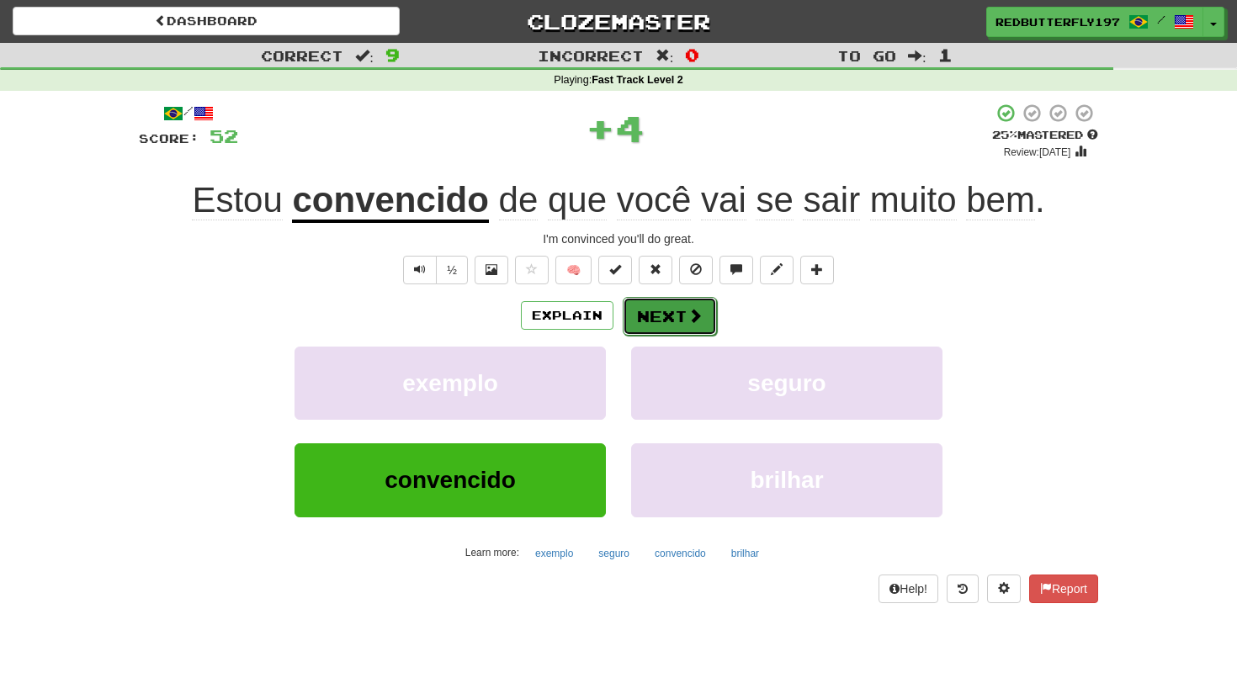
click at [638, 322] on button "Next" at bounding box center [670, 316] width 94 height 39
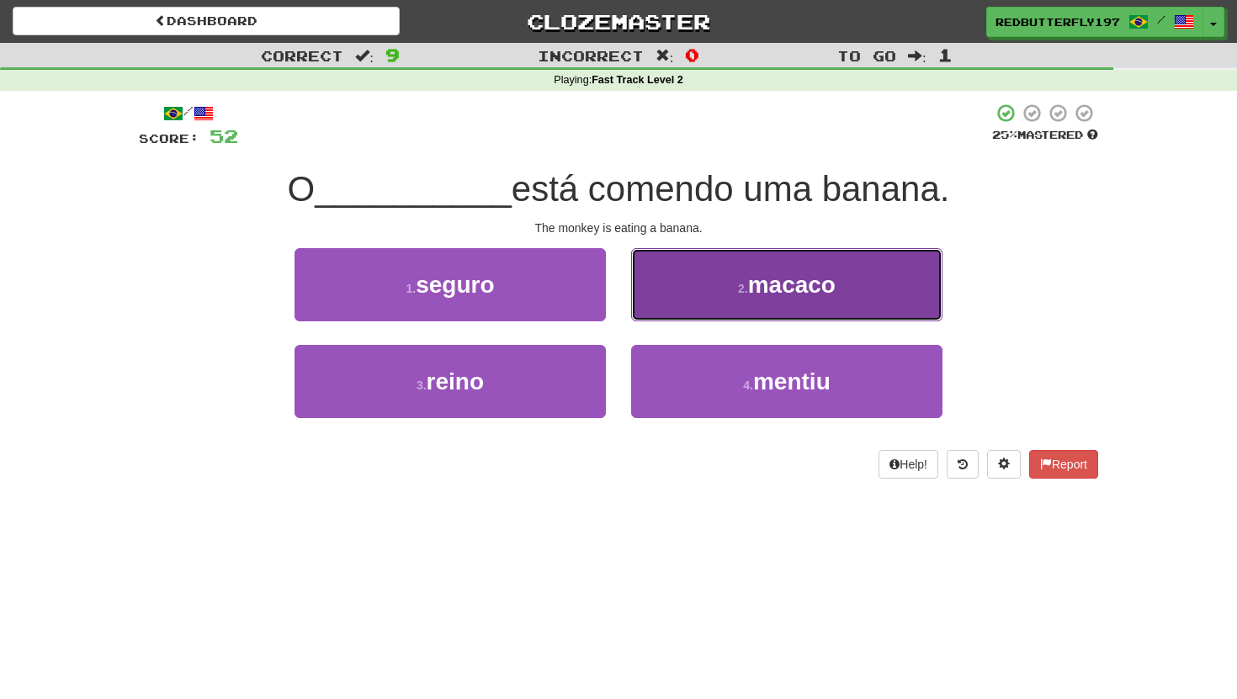
click at [718, 298] on button "2 . macaco" at bounding box center [786, 284] width 311 height 73
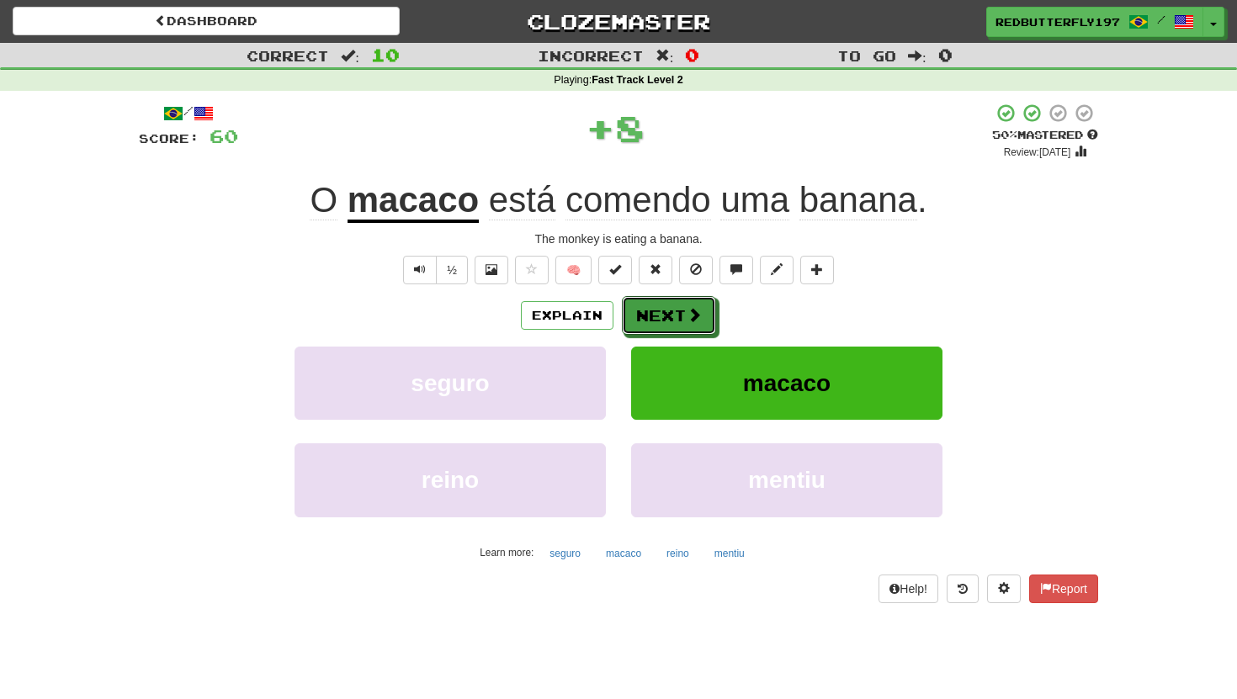
click at [682, 305] on button "Next" at bounding box center [669, 315] width 94 height 39
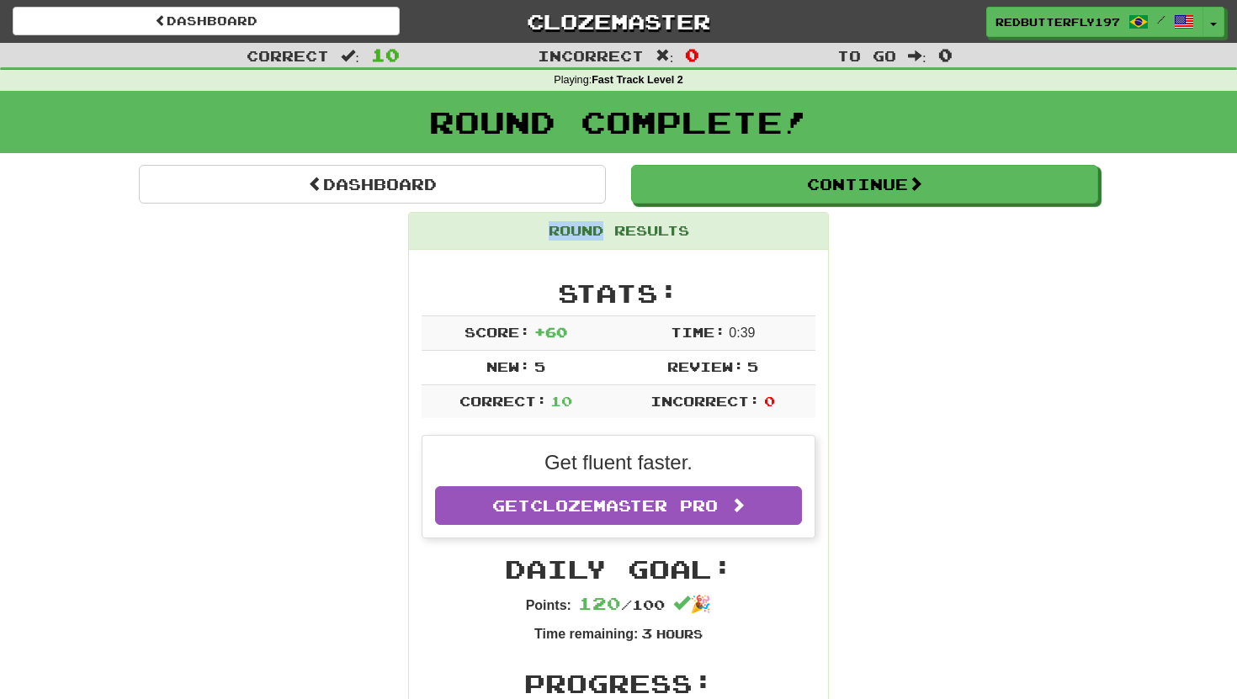
click at [601, 225] on div "Round Results" at bounding box center [618, 231] width 419 height 37
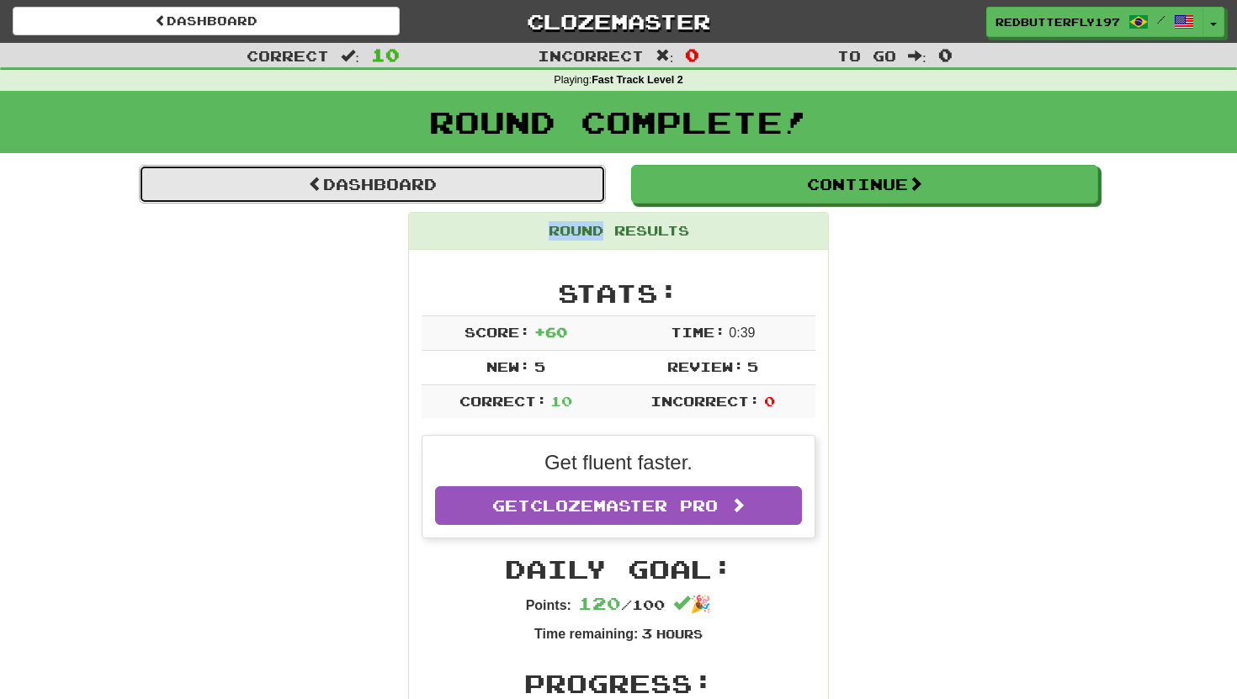
click at [532, 200] on link "Dashboard" at bounding box center [372, 184] width 467 height 39
